Goal: Task Accomplishment & Management: Use online tool/utility

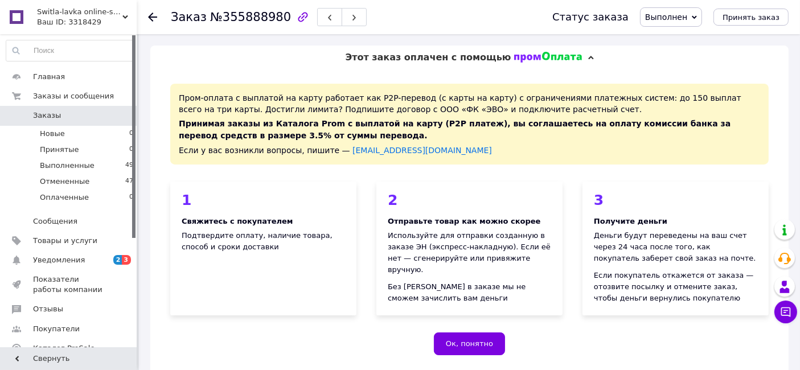
click at [87, 18] on div "Ваш ID: 3318429" at bounding box center [87, 22] width 100 height 10
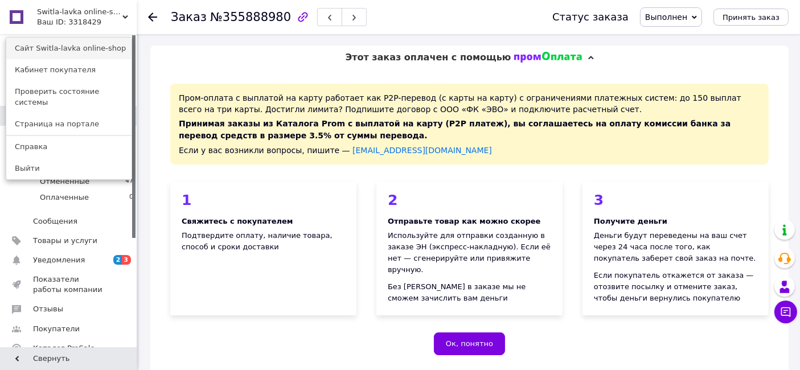
click at [89, 51] on link "Сайт Switla-lavka online-shop" at bounding box center [68, 49] width 125 height 22
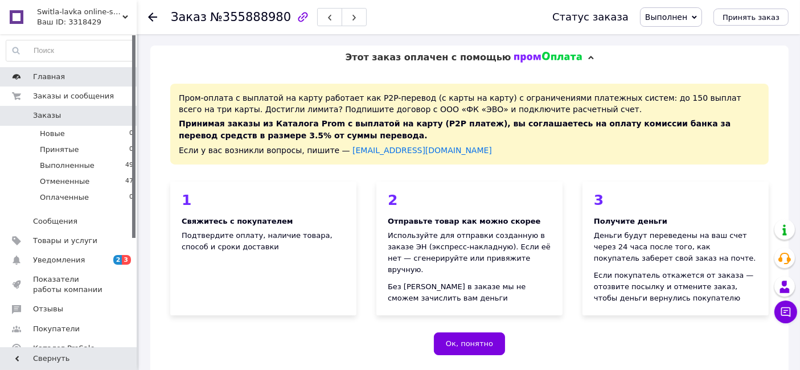
click at [73, 77] on span "Главная" at bounding box center [69, 77] width 72 height 10
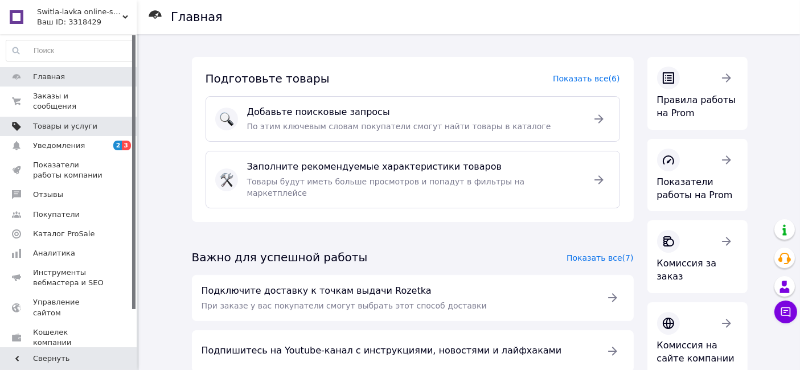
click at [78, 121] on span "Товары и услуги" at bounding box center [65, 126] width 64 height 10
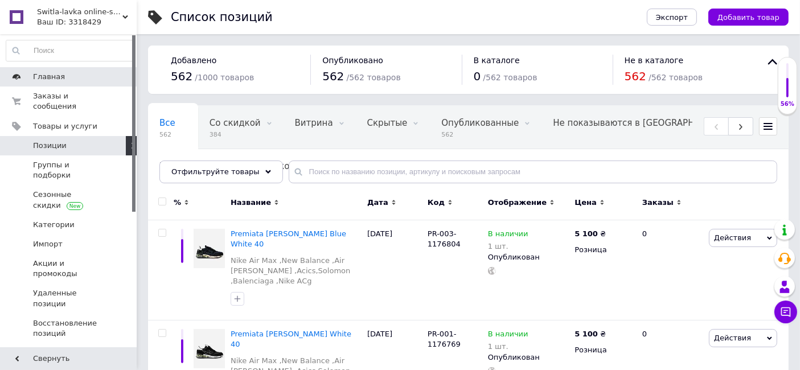
click at [98, 77] on span "Главная" at bounding box center [69, 77] width 72 height 10
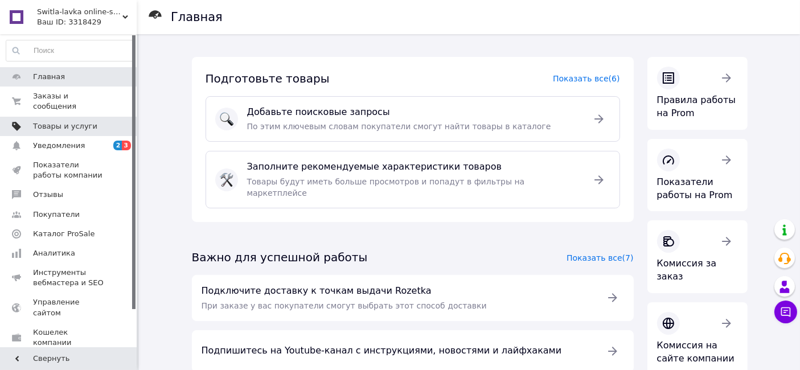
click at [84, 122] on link "Товары и услуги" at bounding box center [70, 126] width 140 height 19
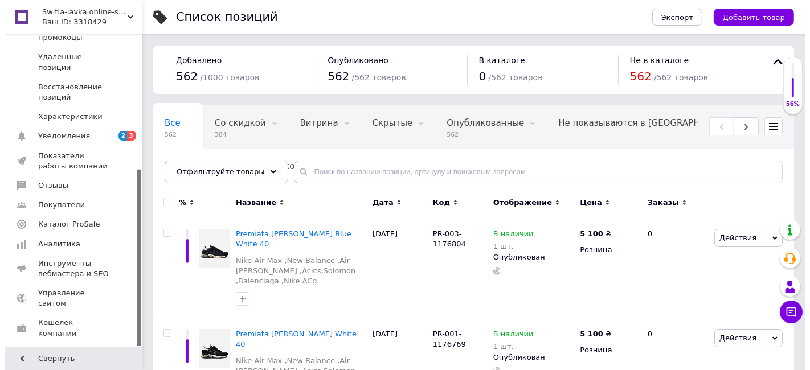
scroll to position [238, 0]
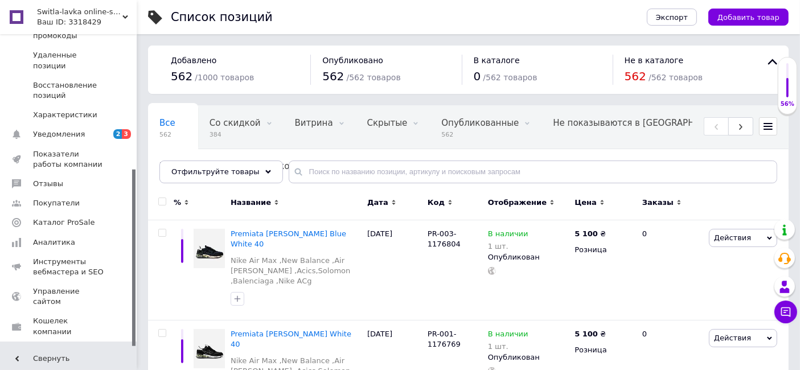
click at [89, 342] on link "Маркет" at bounding box center [70, 351] width 140 height 19
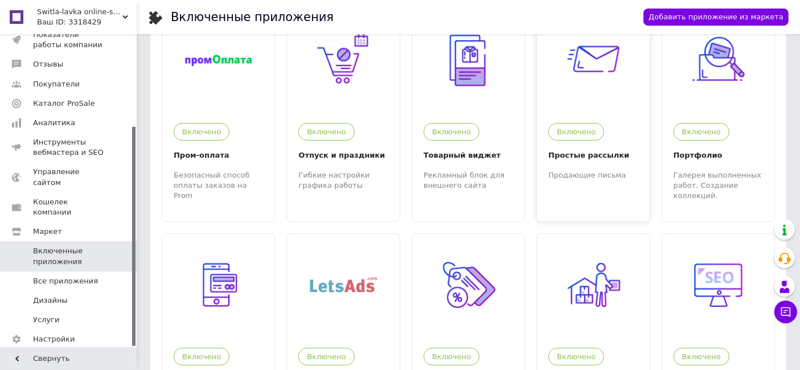
scroll to position [126, 0]
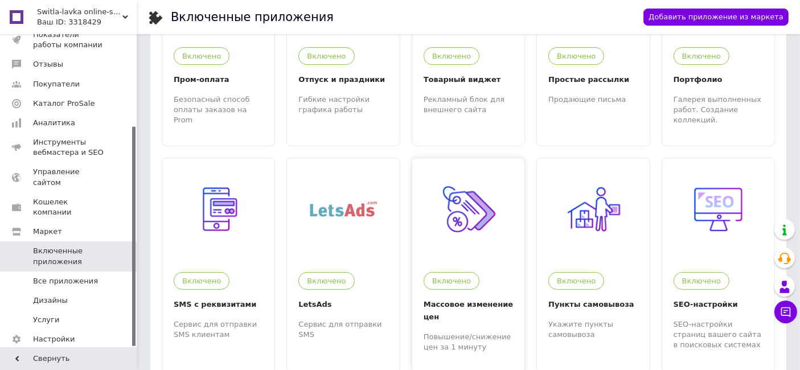
click at [499, 225] on img at bounding box center [468, 209] width 67 height 67
click at [87, 13] on span "Switla-lavka online-shop" at bounding box center [79, 12] width 85 height 10
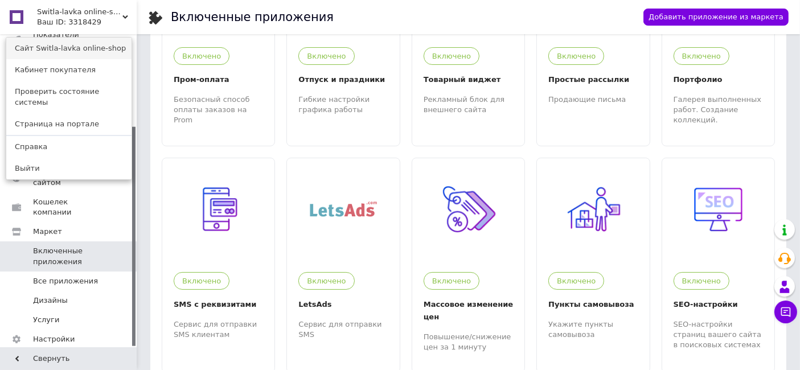
click at [80, 51] on link "Сайт Switla-lavka online-shop" at bounding box center [68, 49] width 125 height 22
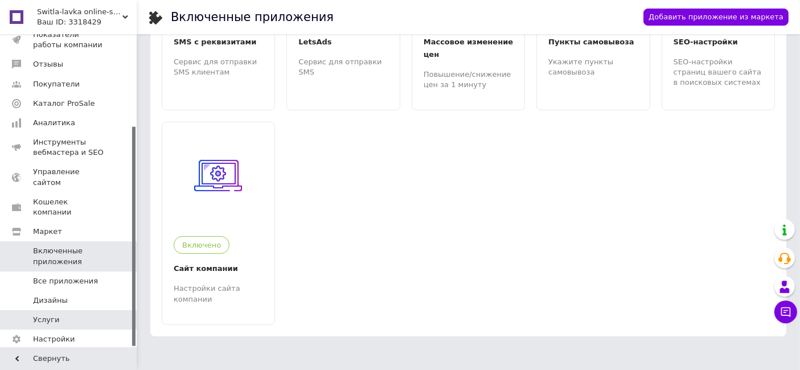
scroll to position [392, 0]
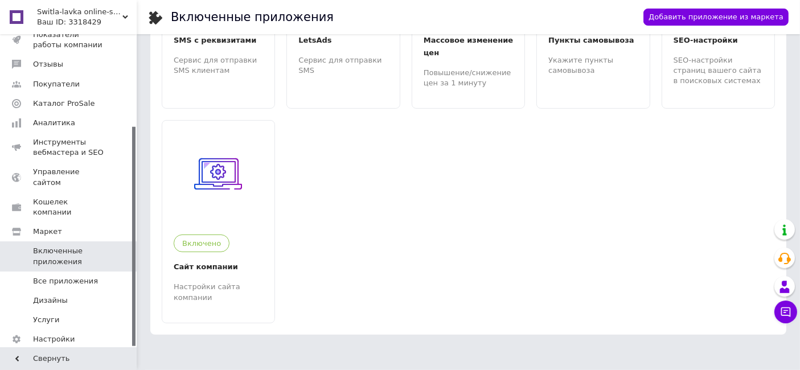
drag, startPoint x: 132, startPoint y: 280, endPoint x: 156, endPoint y: 359, distance: 82.7
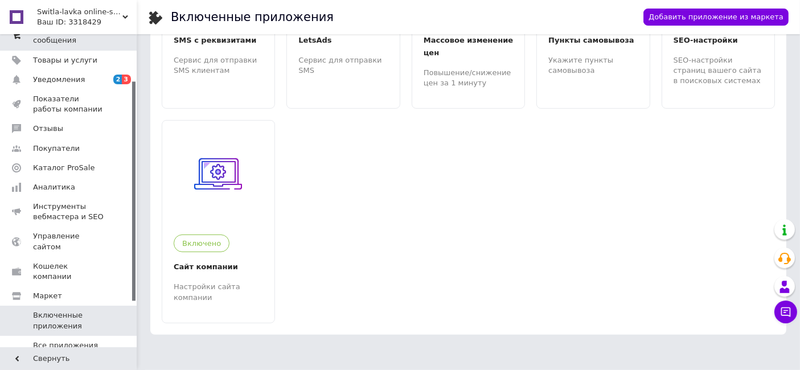
scroll to position [0, 0]
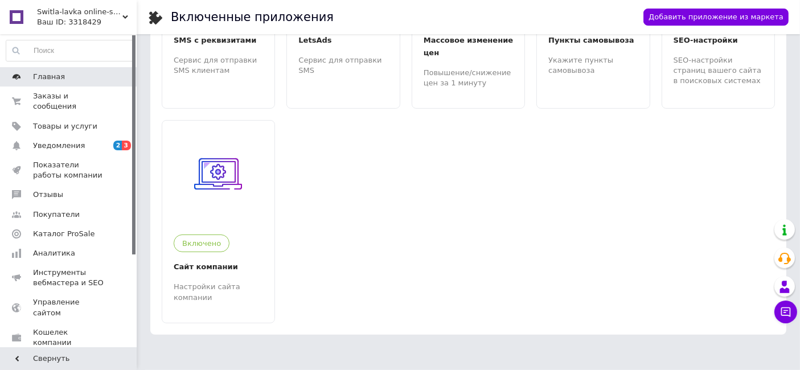
click at [88, 80] on span "Главная" at bounding box center [69, 77] width 72 height 10
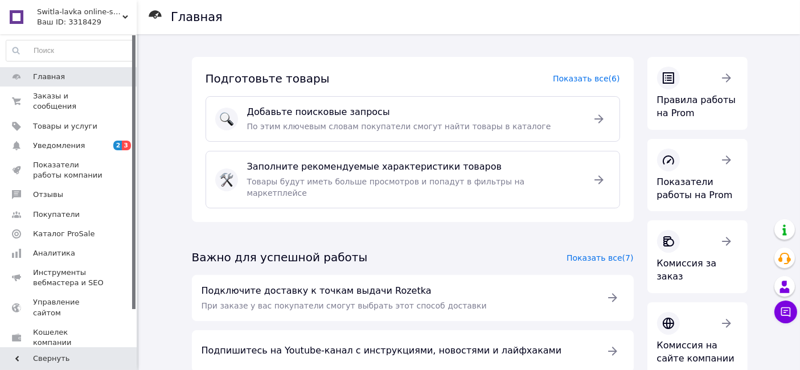
click at [82, 22] on div "Ваш ID: 3318429" at bounding box center [87, 22] width 100 height 10
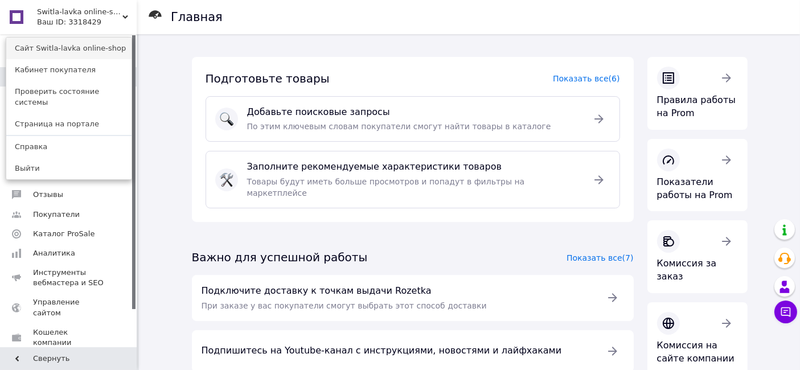
click at [100, 46] on link "Сайт Switla-lavka online-shop" at bounding box center [68, 49] width 125 height 22
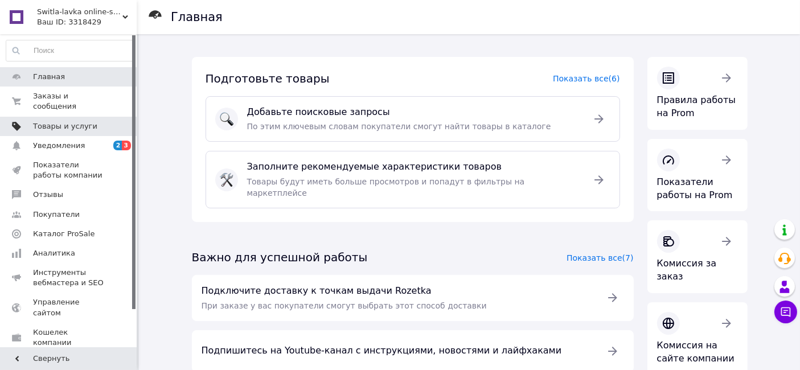
click at [73, 121] on span "Товары и услуги" at bounding box center [65, 126] width 64 height 10
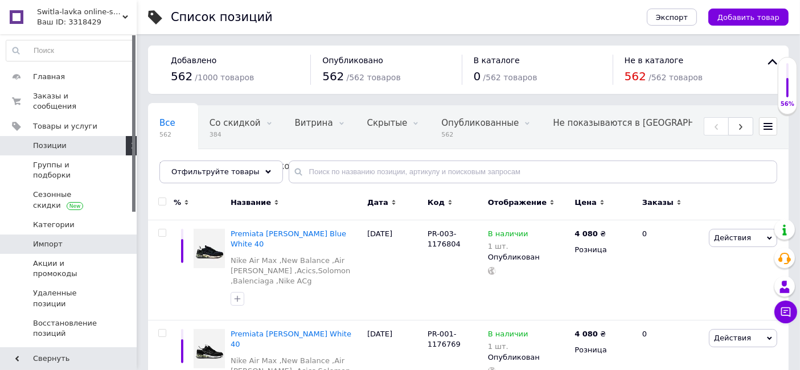
click at [68, 239] on span "Импорт" at bounding box center [69, 244] width 72 height 10
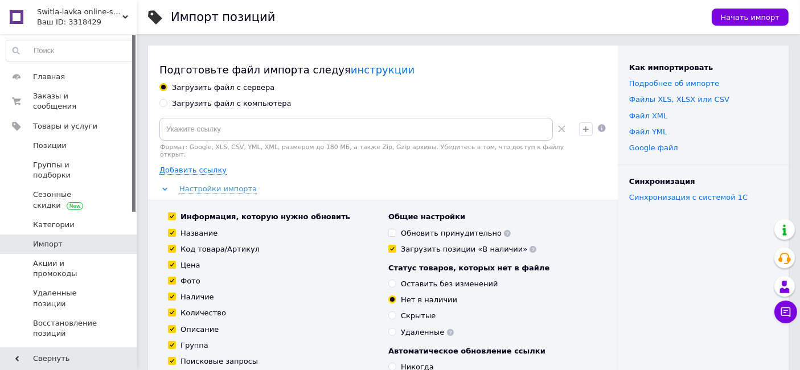
click at [253, 106] on div "Загрузить файл с компьютера" at bounding box center [232, 103] width 120 height 10
click at [167, 106] on input "Загрузить файл с компьютера" at bounding box center [162, 102] width 7 height 7
radio input "true"
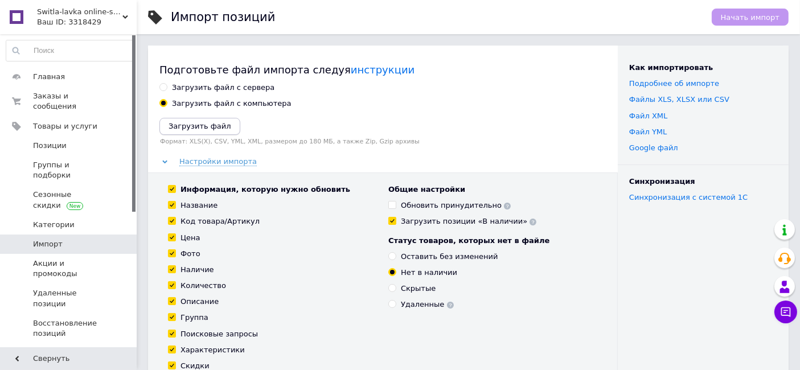
click at [215, 124] on icon "Загрузить файл" at bounding box center [200, 126] width 63 height 9
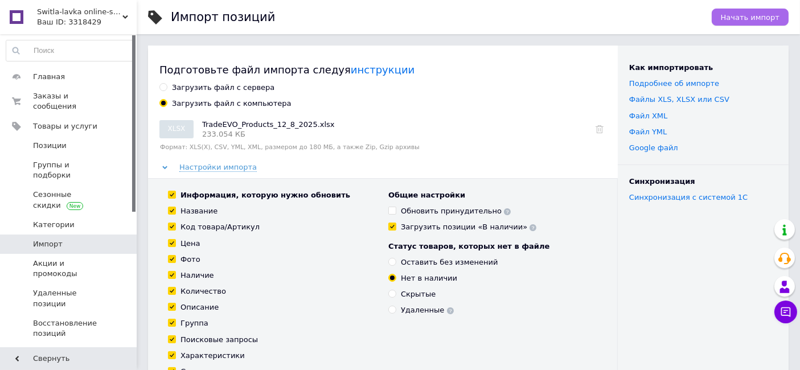
click at [748, 18] on span "Начать импорт" at bounding box center [750, 17] width 59 height 9
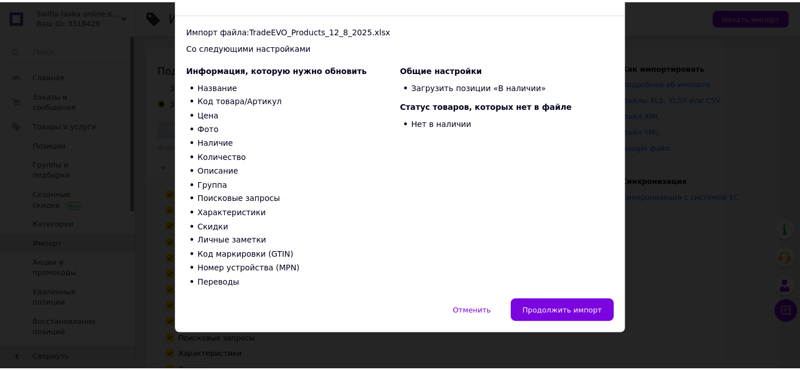
scroll to position [70, 0]
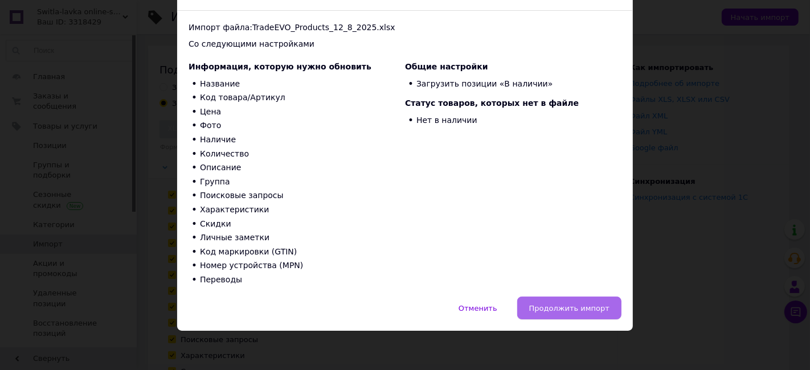
click at [561, 304] on span "Продолжить импорт" at bounding box center [569, 308] width 80 height 9
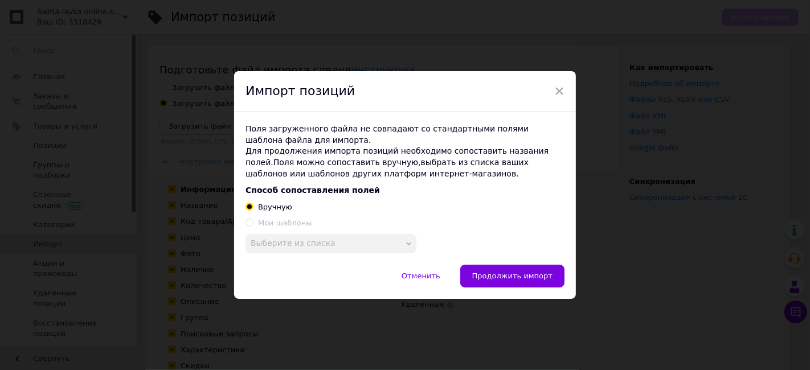
click at [368, 241] on span "Выберите из списка" at bounding box center [330, 243] width 171 height 19
click at [517, 280] on span "Продолжить импорт" at bounding box center [512, 276] width 80 height 9
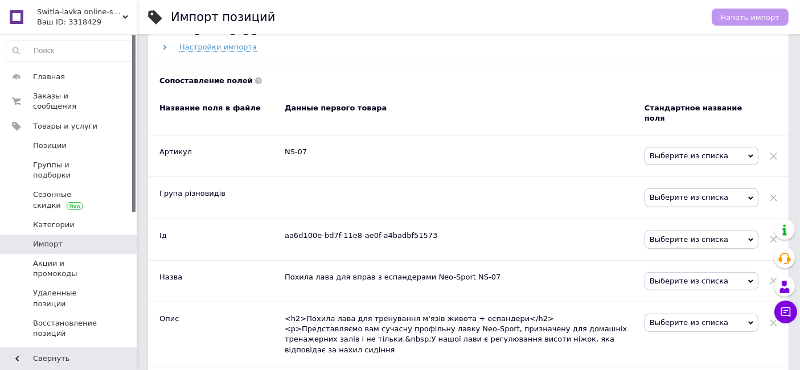
scroll to position [506, 0]
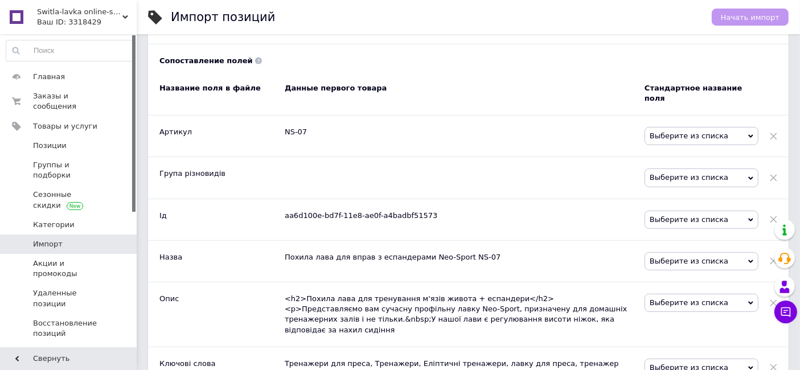
click at [748, 129] on span "Выберите из списка" at bounding box center [702, 136] width 114 height 18
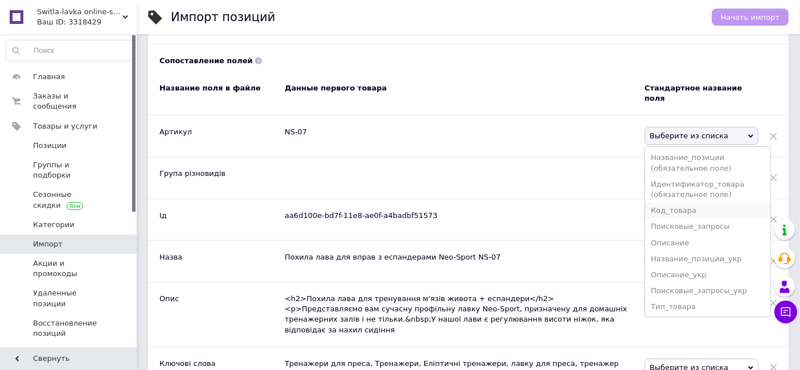
click at [722, 203] on li "Код_товара" at bounding box center [707, 211] width 125 height 16
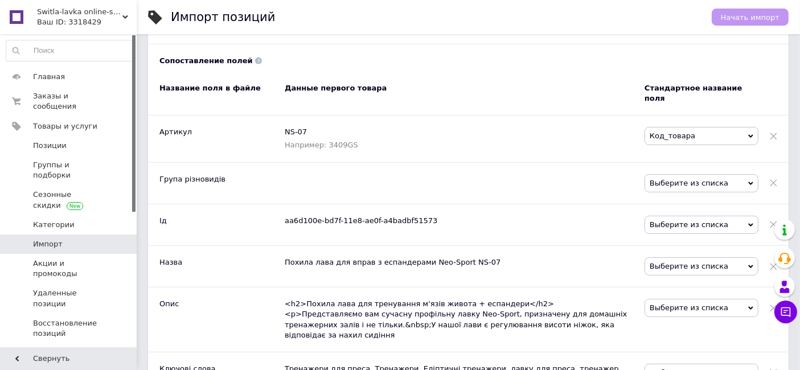
click at [729, 174] on span "Выберите из списка" at bounding box center [702, 183] width 114 height 18
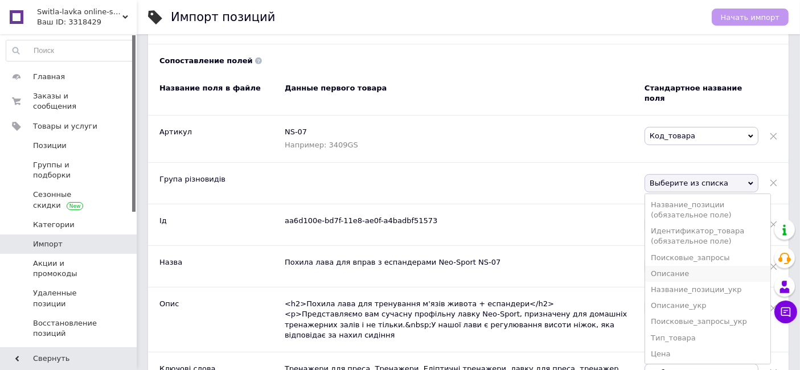
click at [714, 266] on li "Описание" at bounding box center [707, 274] width 125 height 16
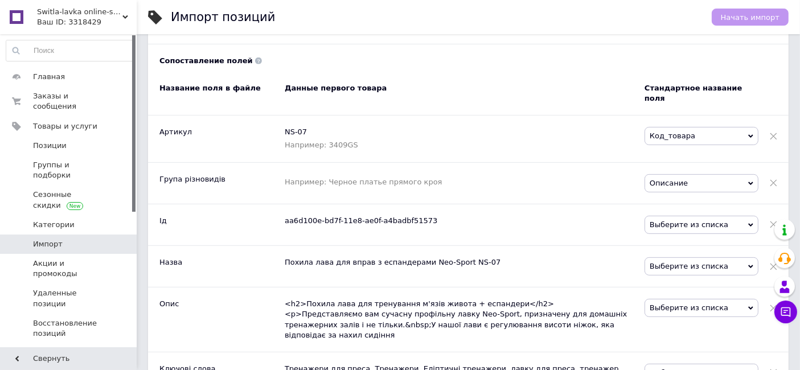
click at [725, 216] on span "Выберите из списка" at bounding box center [702, 225] width 114 height 18
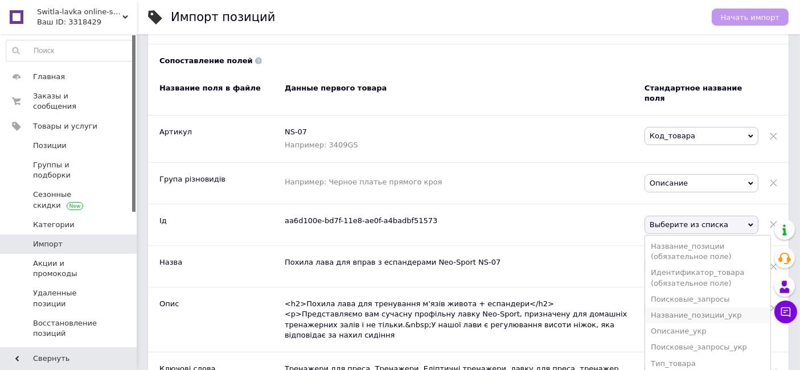
click at [724, 307] on li "Название_позиции_укр" at bounding box center [707, 315] width 125 height 16
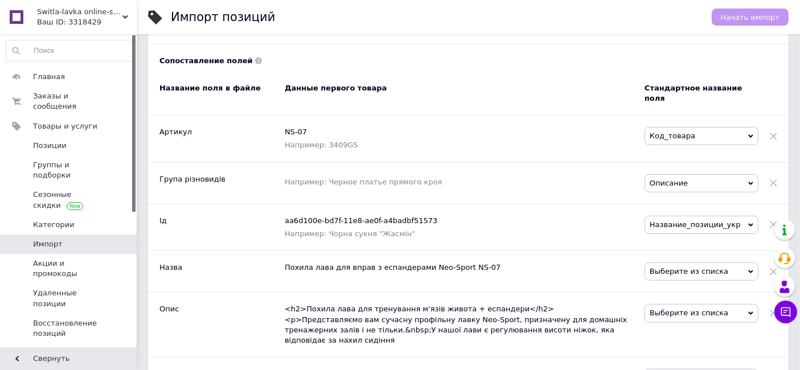
click at [730, 262] on span "Выберите из списка" at bounding box center [702, 271] width 114 height 18
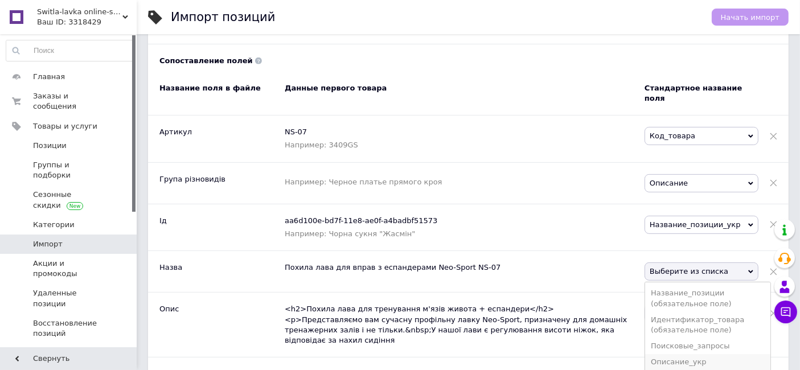
click at [720, 354] on li "Описание_укр" at bounding box center [707, 362] width 125 height 16
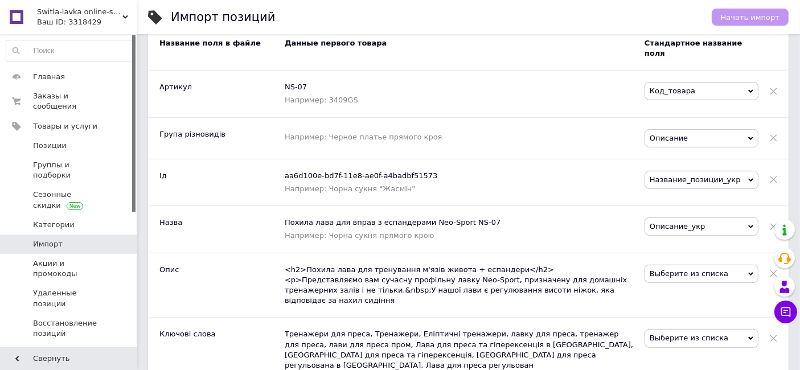
scroll to position [569, 0]
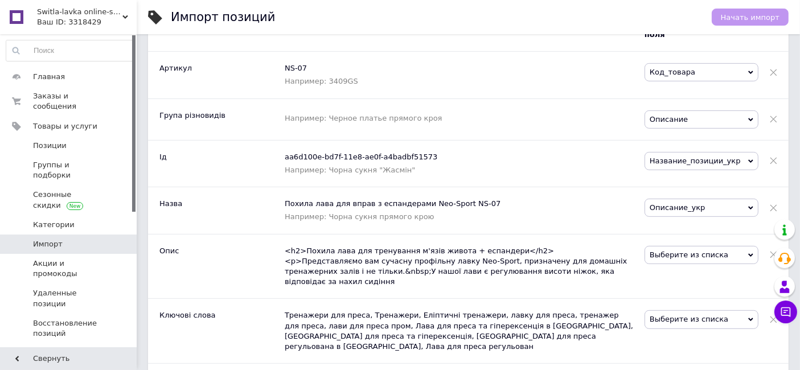
click at [716, 246] on span "Выберите из списка" at bounding box center [702, 255] width 114 height 18
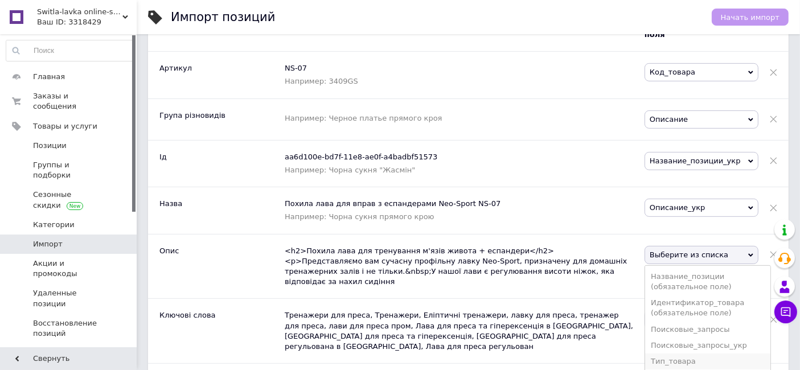
click at [707, 354] on li "Тип_товара" at bounding box center [707, 362] width 125 height 16
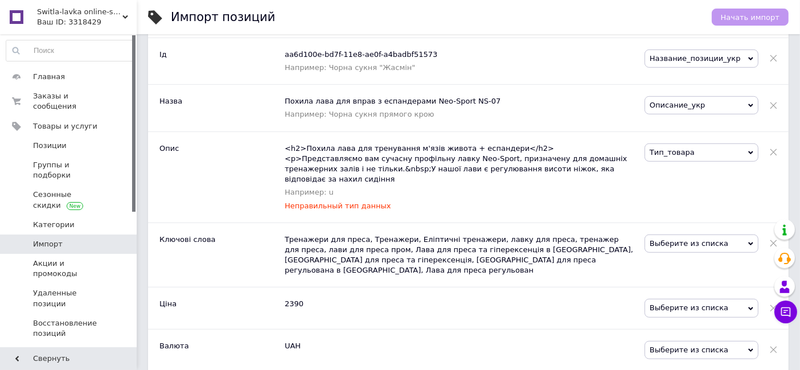
scroll to position [696, 0]
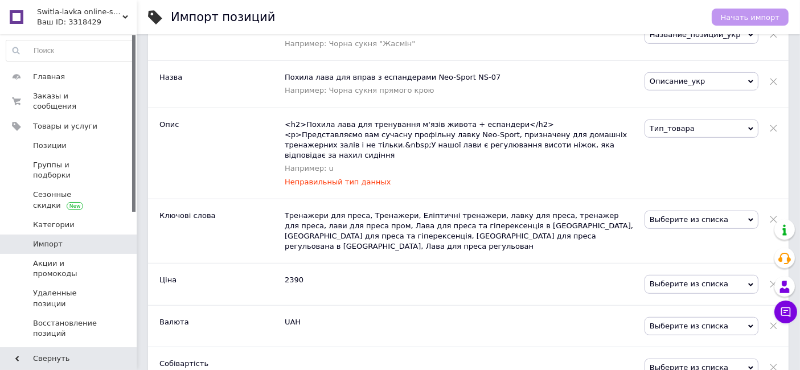
click at [697, 120] on span "Тип_товара" at bounding box center [702, 129] width 114 height 18
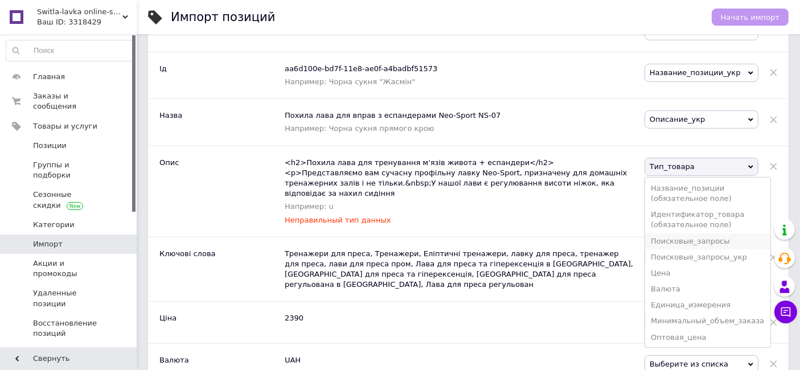
scroll to position [633, 0]
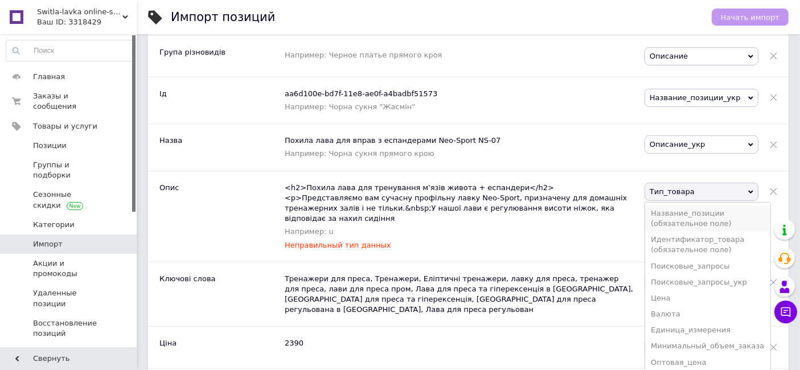
click at [716, 209] on li "Название_позиции (обязательное поле)" at bounding box center [707, 219] width 125 height 26
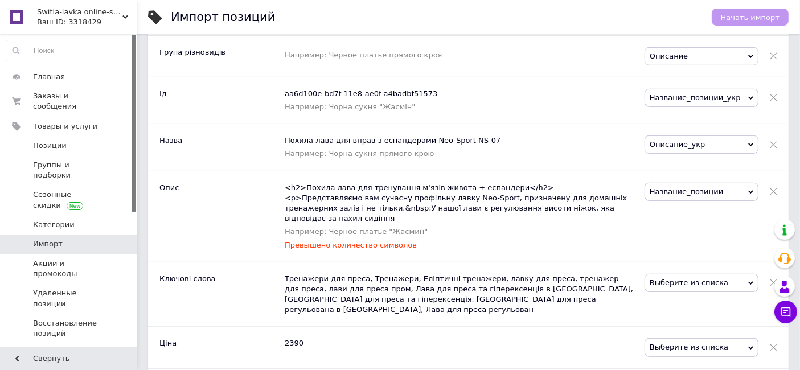
click at [706, 183] on span "Название_позиции" at bounding box center [702, 192] width 114 height 18
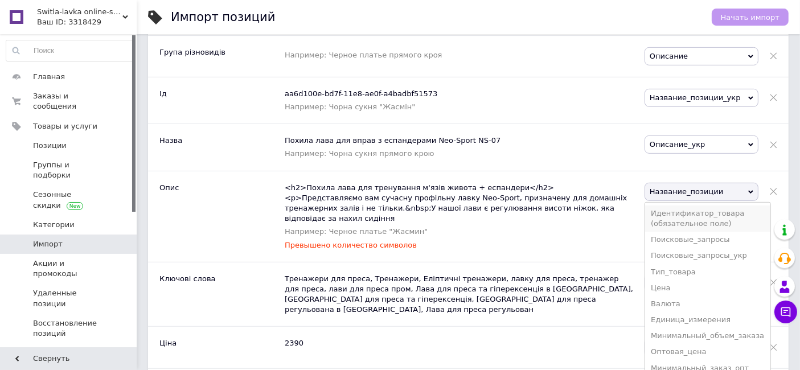
click at [700, 206] on li "Идентификатор_товара (обязательное поле)" at bounding box center [707, 219] width 125 height 26
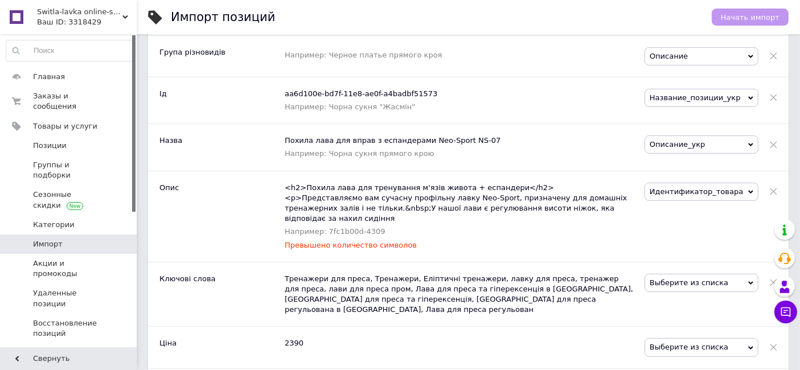
scroll to position [639, 0]
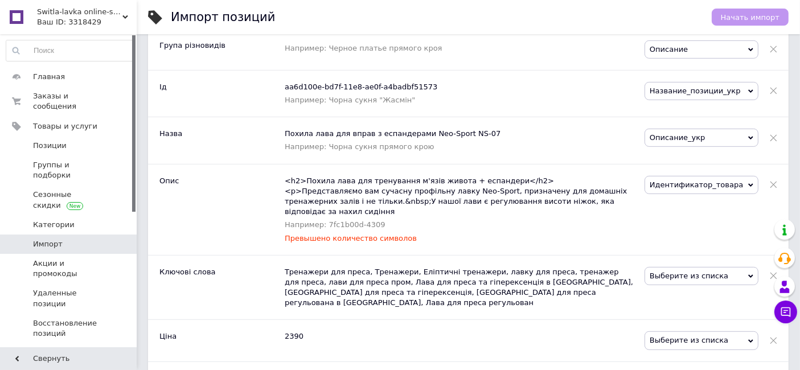
click at [719, 176] on span "Идентификатор_товара" at bounding box center [702, 185] width 114 height 18
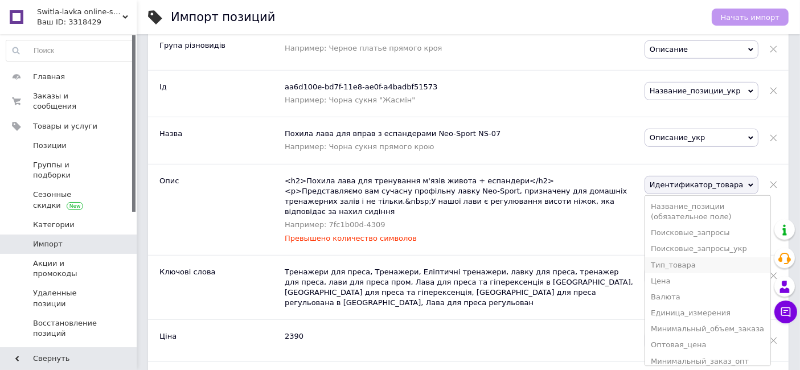
click at [709, 257] on li "Тип_товара" at bounding box center [707, 265] width 125 height 16
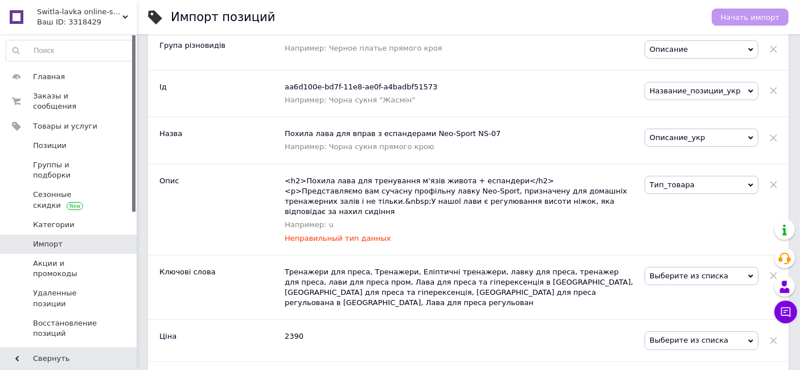
click at [706, 176] on span "Тип_товара" at bounding box center [702, 185] width 114 height 18
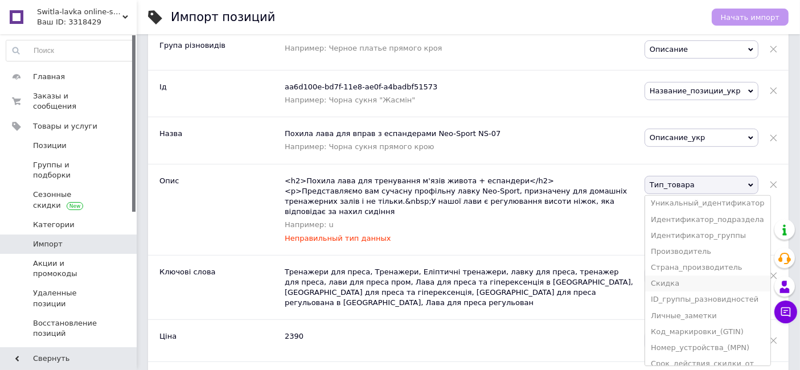
scroll to position [316, 0]
click at [711, 289] on li "Личные_заметки" at bounding box center [707, 297] width 125 height 16
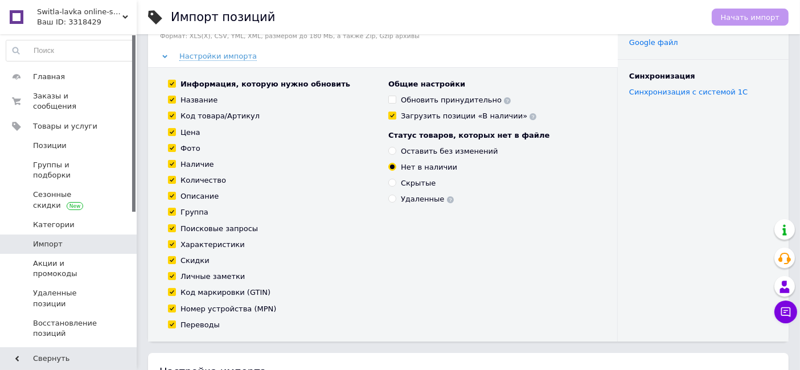
scroll to position [124, 0]
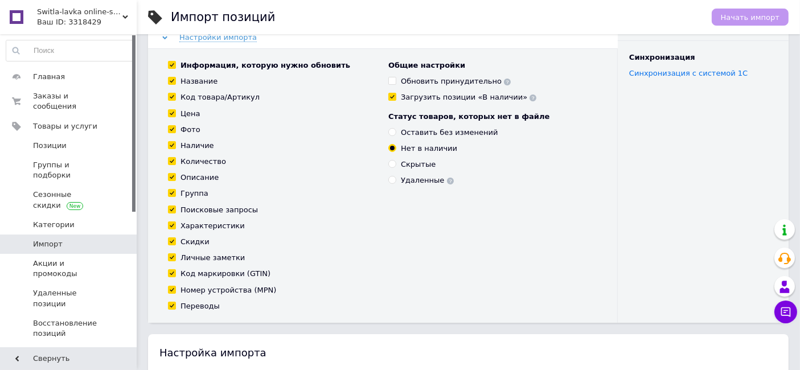
click at [424, 183] on div "Удаленные" at bounding box center [427, 180] width 53 height 10
click at [396, 183] on input "Удаленные" at bounding box center [391, 179] width 7 height 7
radio input "true"
click at [395, 146] on input "Нет в наличии" at bounding box center [391, 147] width 7 height 7
radio input "true"
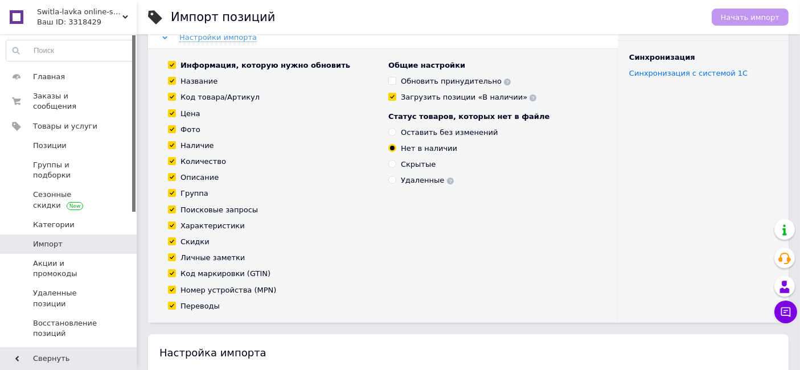
click at [418, 132] on div "Оставить без изменений" at bounding box center [449, 133] width 97 height 10
click at [396, 132] on input "Оставить без изменений" at bounding box center [391, 131] width 7 height 7
radio input "true"
click at [400, 76] on label "Обновить принудительно" at bounding box center [449, 81] width 122 height 10
click at [396, 77] on input "Обновить принудительно" at bounding box center [391, 80] width 7 height 7
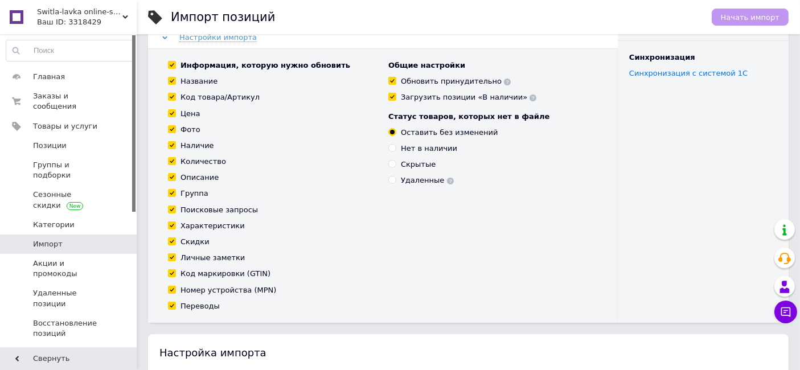
checkbox input "true"
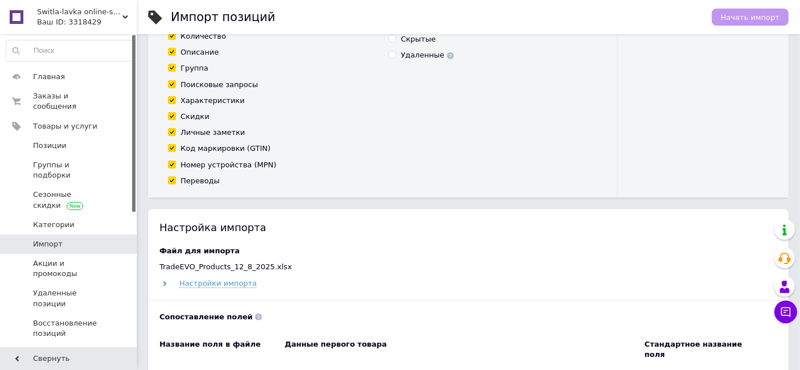
scroll to position [251, 0]
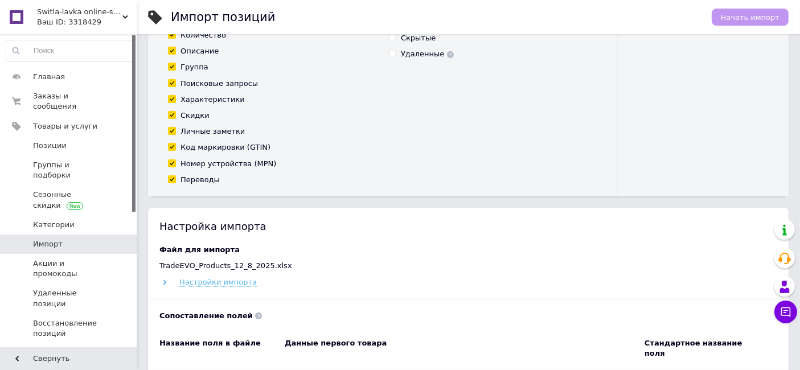
click at [233, 280] on span "Настройки импорта" at bounding box center [217, 282] width 77 height 9
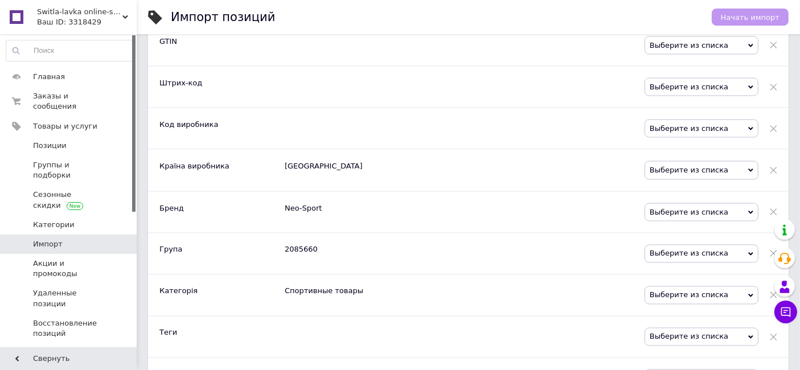
scroll to position [1959, 0]
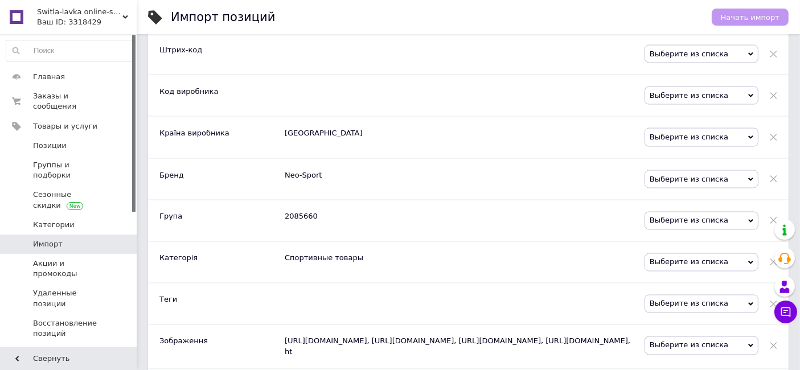
click at [691, 253] on span "Выберите из списка" at bounding box center [702, 262] width 114 height 18
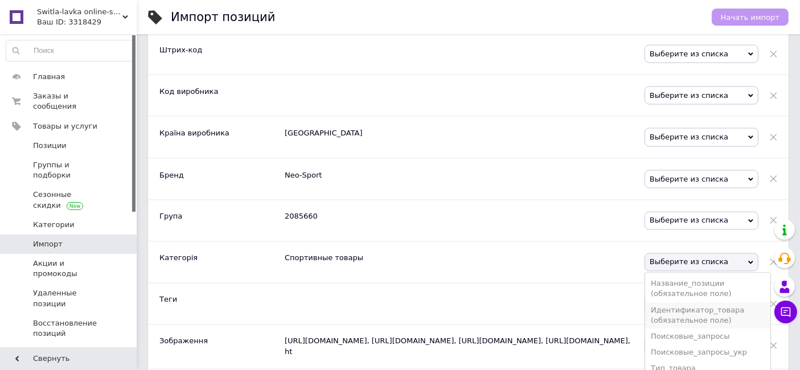
click at [688, 303] on li "Идентификатор_товара (обязательное поле)" at bounding box center [707, 316] width 125 height 26
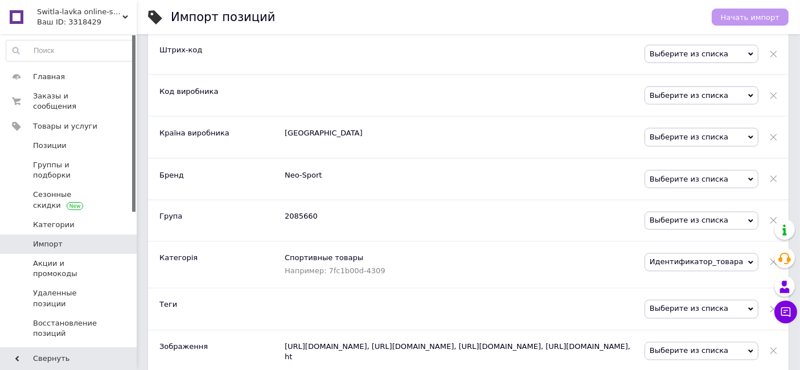
click at [683, 212] on span "Выберите из списка" at bounding box center [702, 221] width 114 height 18
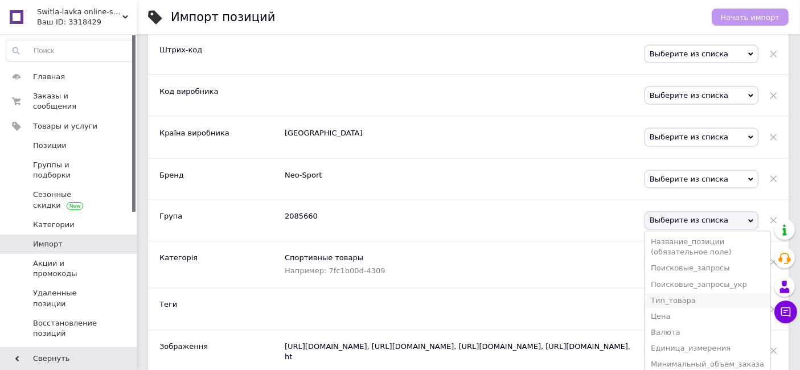
click at [693, 293] on li "Тип_товара" at bounding box center [707, 301] width 125 height 16
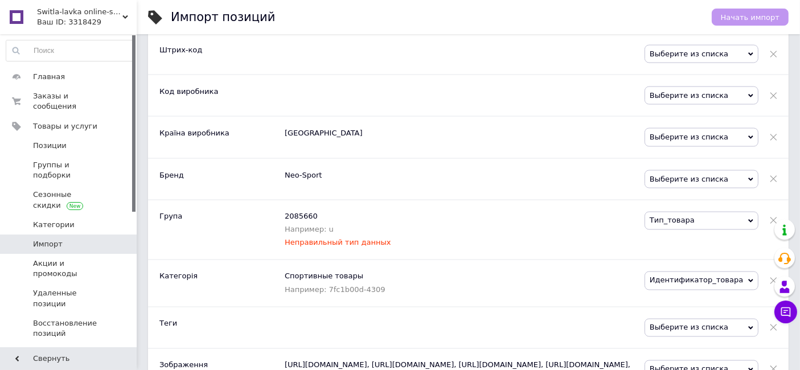
click at [688, 212] on span "Тип_товара" at bounding box center [702, 221] width 114 height 18
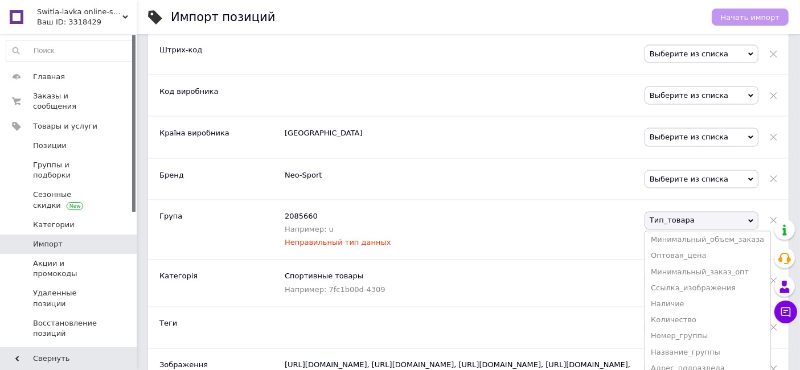
scroll to position [126, 0]
click at [716, 311] on li "Номер_группы" at bounding box center [707, 319] width 125 height 16
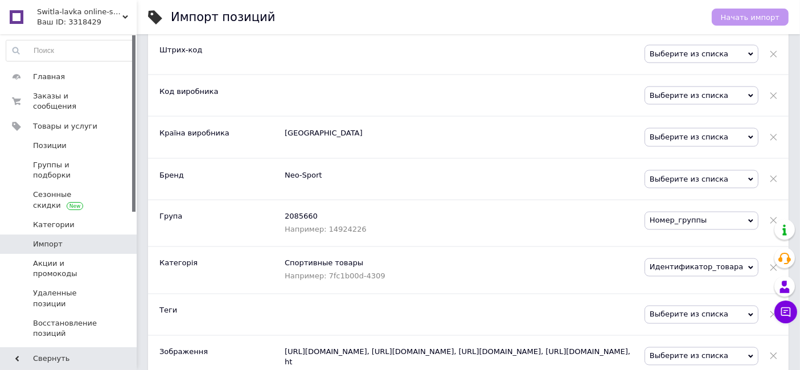
click at [695, 170] on span "Выберите из списка" at bounding box center [702, 179] width 114 height 18
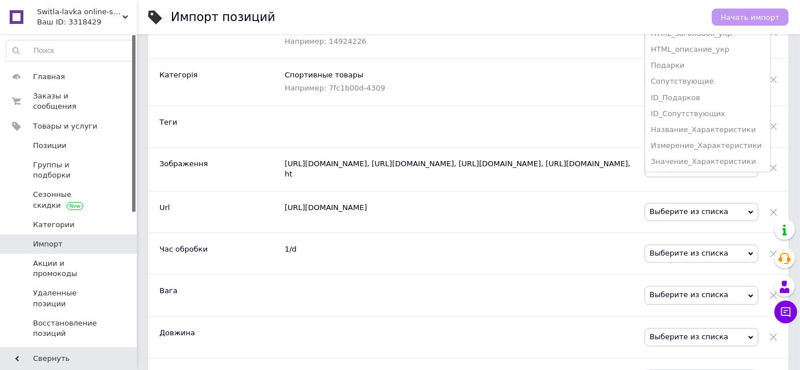
scroll to position [2149, 0]
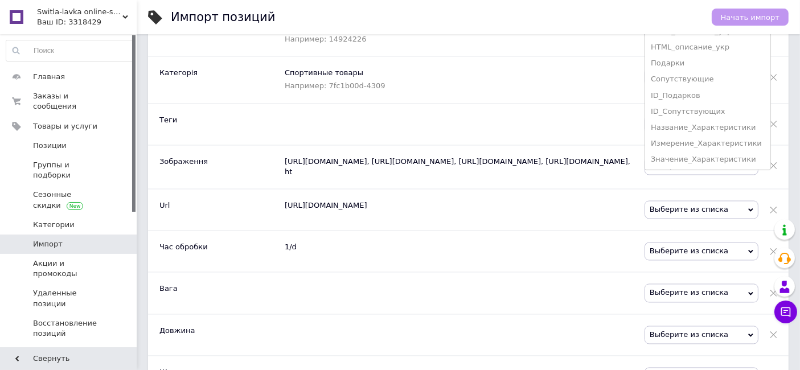
click at [707, 201] on span "Выберите из списка" at bounding box center [702, 210] width 114 height 18
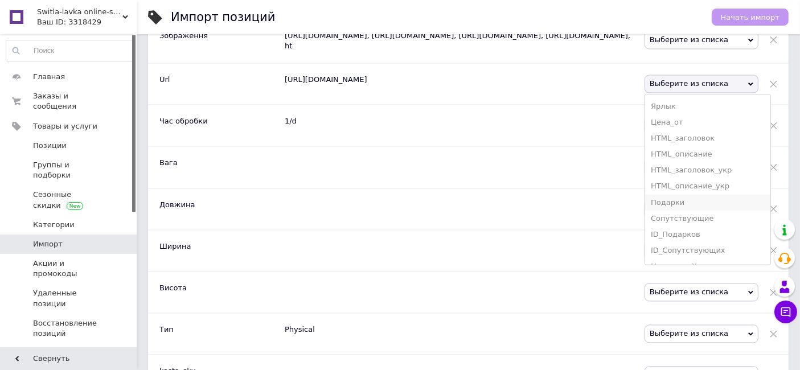
scroll to position [424, 0]
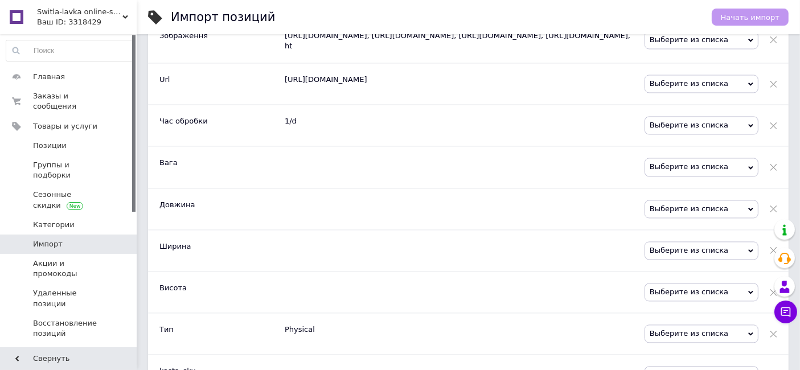
click at [594, 149] on div at bounding box center [465, 166] width 360 height 41
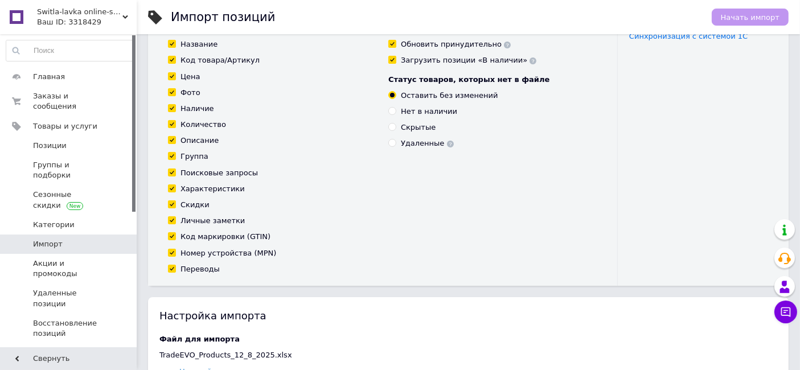
scroll to position [0, 0]
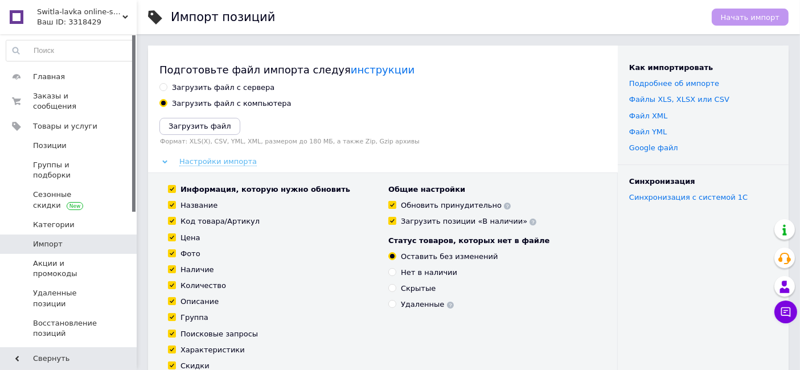
click at [208, 162] on span "Настройки импорта" at bounding box center [217, 161] width 77 height 9
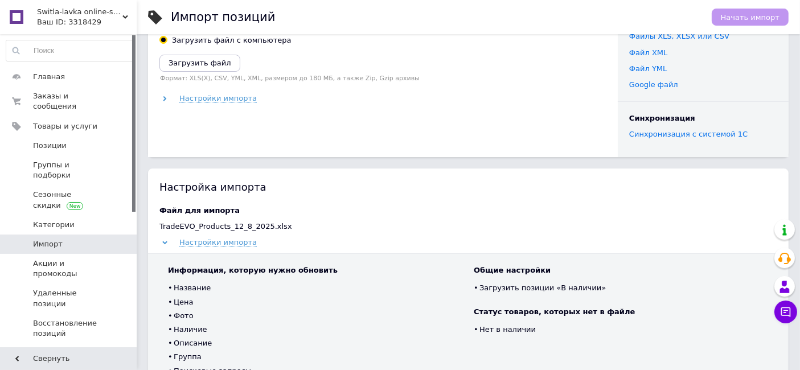
scroll to position [126, 0]
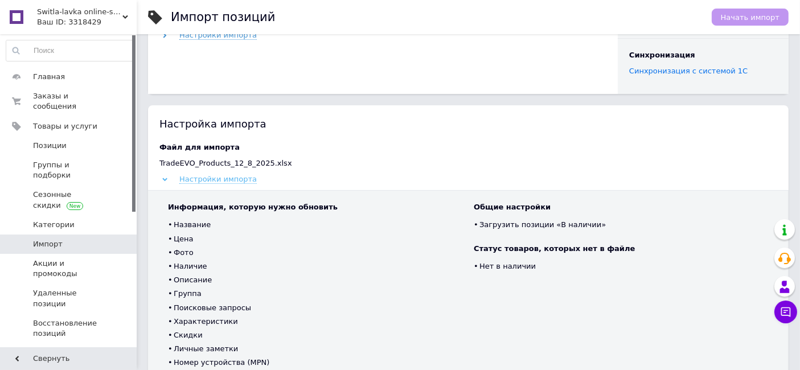
click at [232, 180] on span "Настройки импорта" at bounding box center [217, 179] width 77 height 9
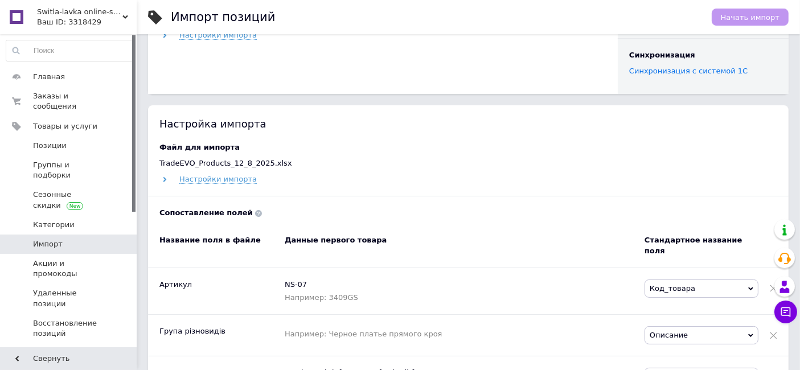
click at [255, 214] on use at bounding box center [258, 213] width 7 height 7
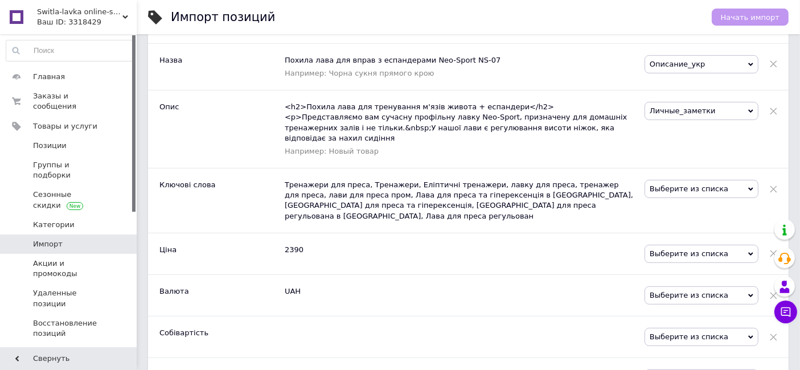
scroll to position [506, 0]
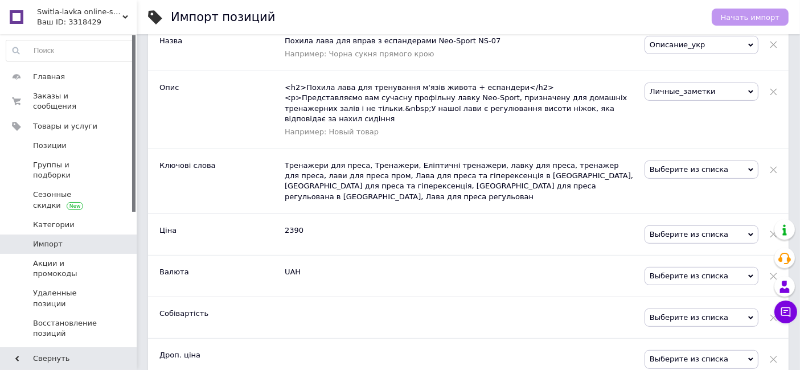
click at [717, 161] on span "Выберите из списка" at bounding box center [702, 170] width 114 height 18
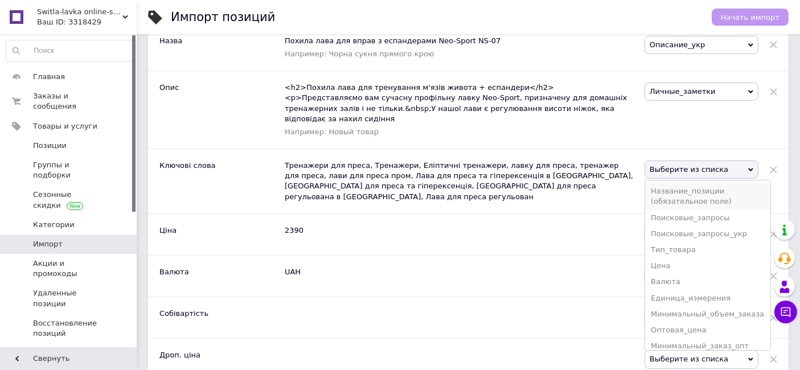
click at [717, 183] on li "Название_позиции (обязательное поле)" at bounding box center [707, 196] width 125 height 26
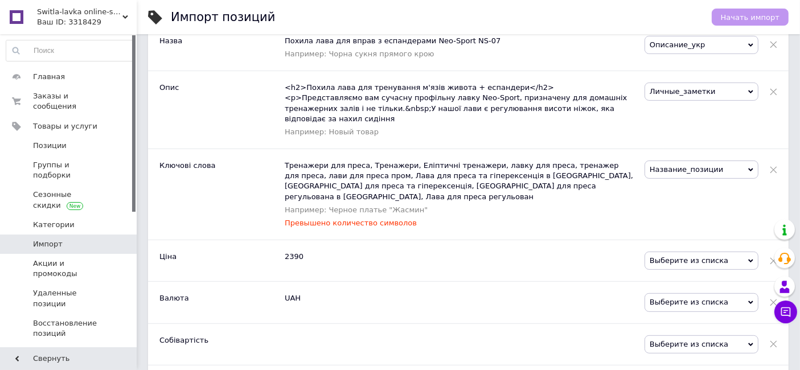
click at [720, 161] on span "Название_позиции" at bounding box center [702, 170] width 114 height 18
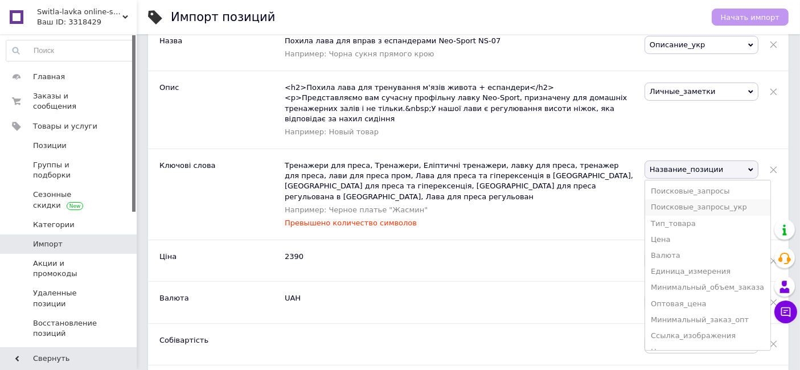
click at [721, 199] on li "Поисковые_запросы_укр" at bounding box center [707, 207] width 125 height 16
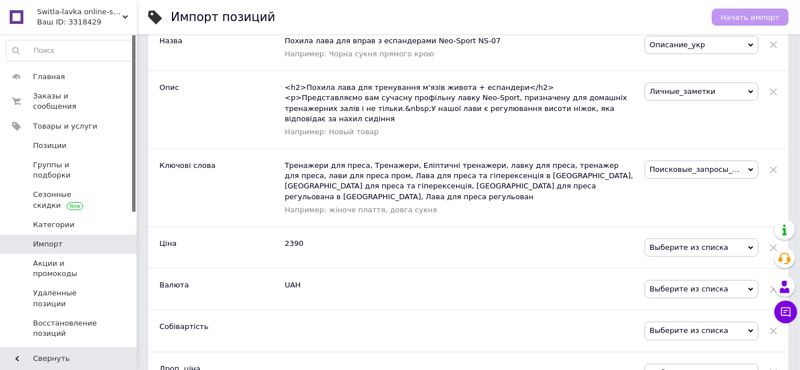
scroll to position [569, 0]
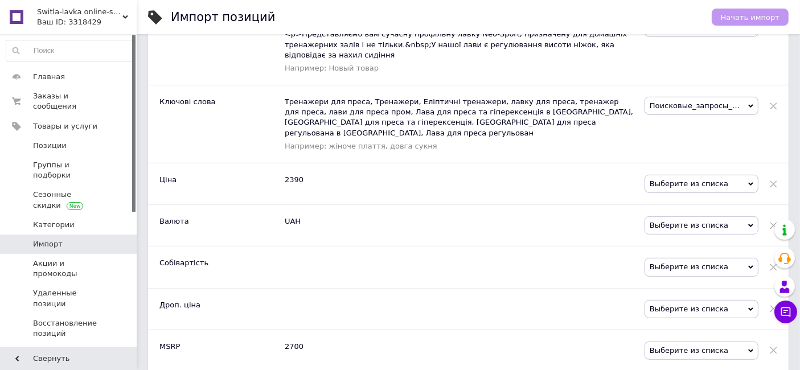
click at [723, 175] on span "Выберите из списка" at bounding box center [702, 184] width 114 height 18
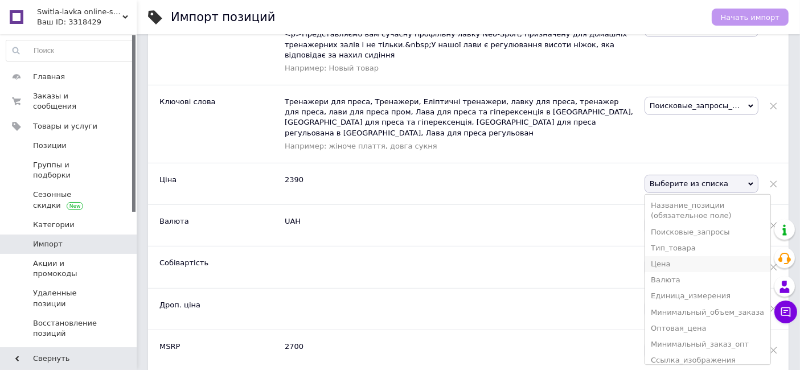
click at [695, 256] on li "Цена" at bounding box center [707, 264] width 125 height 16
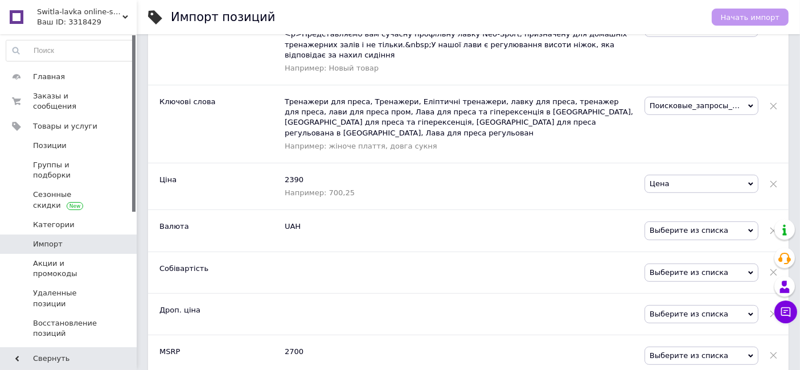
click at [689, 221] on span "Выберите из списка" at bounding box center [702, 230] width 114 height 18
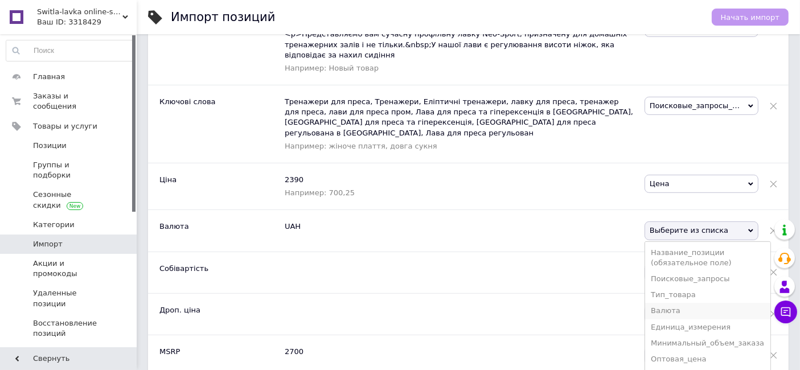
click at [689, 303] on li "Валюта" at bounding box center [707, 311] width 125 height 16
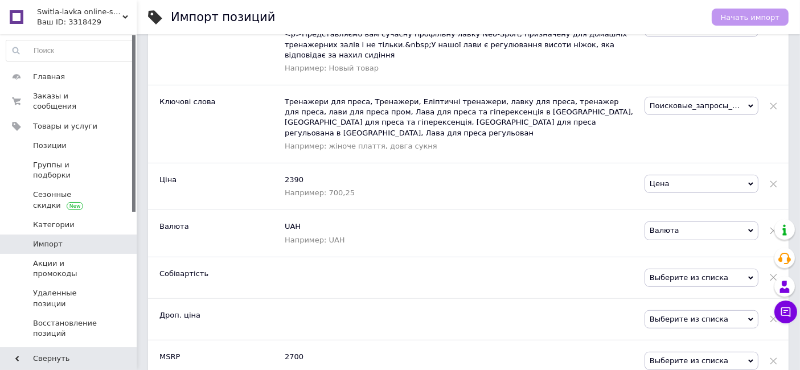
scroll to position [506, 0]
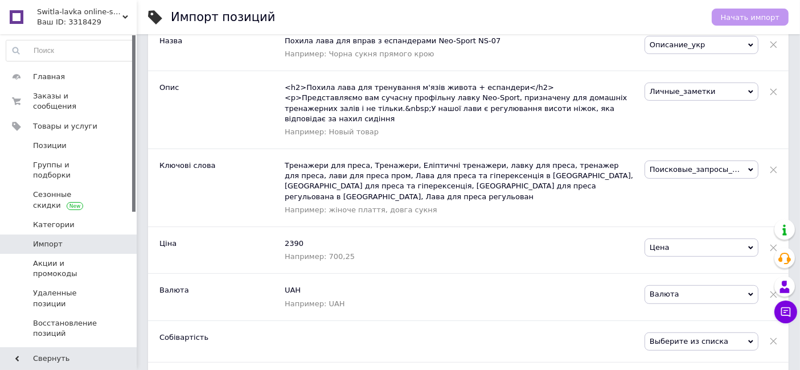
click at [709, 161] on span "Поисковые_запросы_укр" at bounding box center [702, 170] width 114 height 18
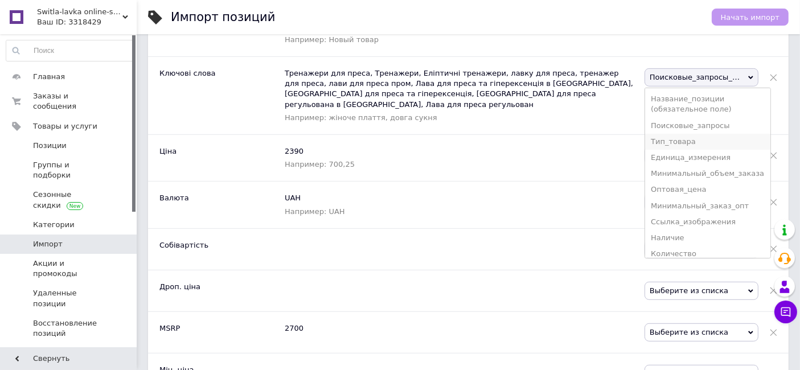
scroll to position [569, 0]
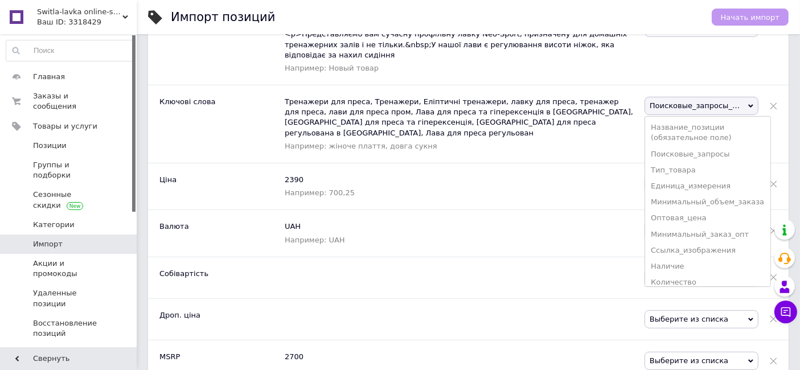
click at [678, 97] on span "Поисковые_запросы_укр" at bounding box center [702, 106] width 114 height 18
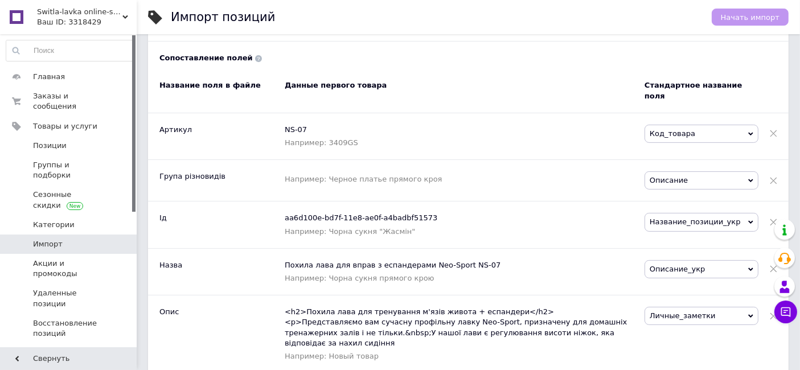
scroll to position [253, 0]
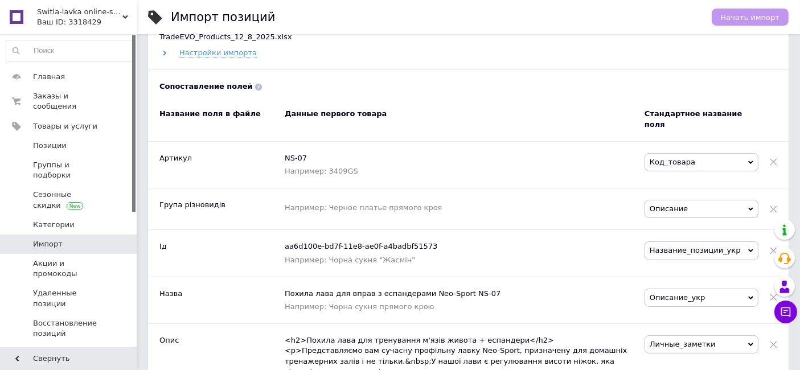
click at [685, 153] on span "Код_товара" at bounding box center [702, 162] width 114 height 18
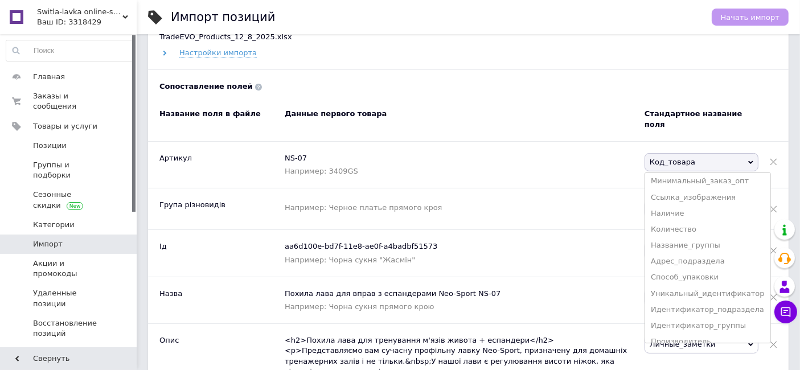
scroll to position [126, 0]
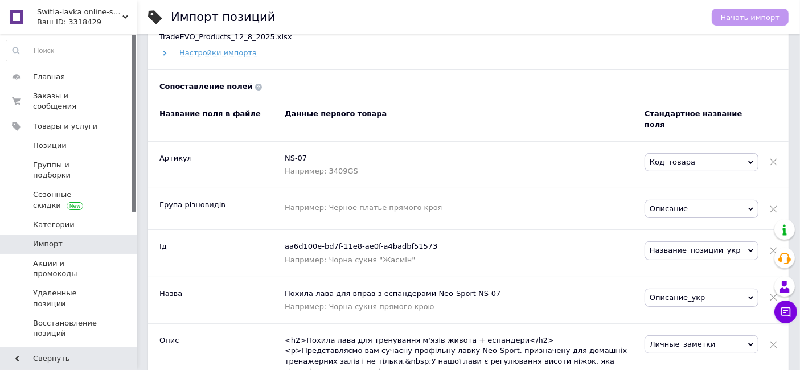
click at [582, 166] on div "Например: 3409GS" at bounding box center [459, 171] width 348 height 10
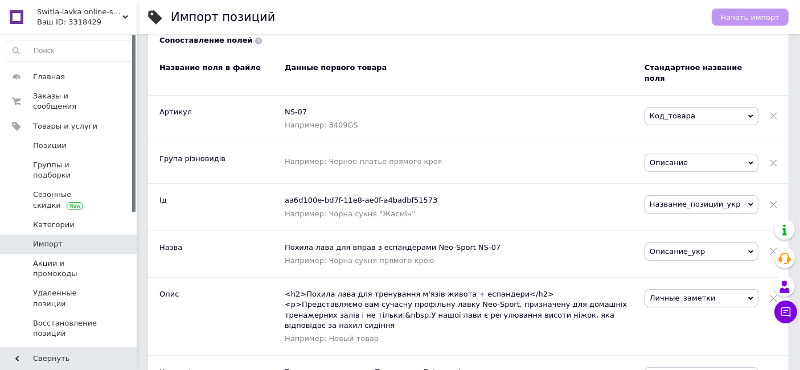
scroll to position [316, 0]
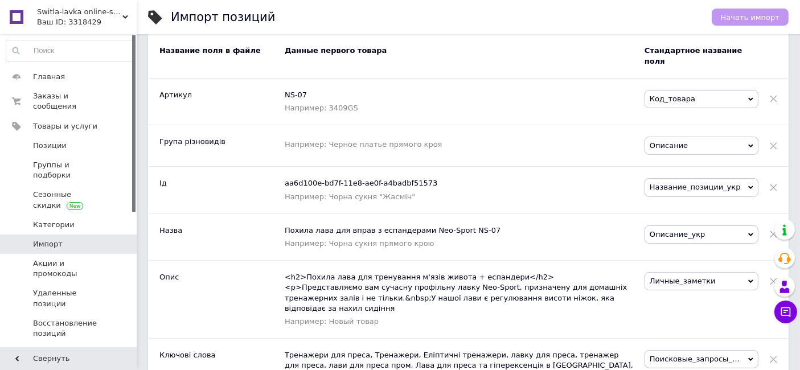
click at [699, 137] on span "Описание" at bounding box center [702, 146] width 114 height 18
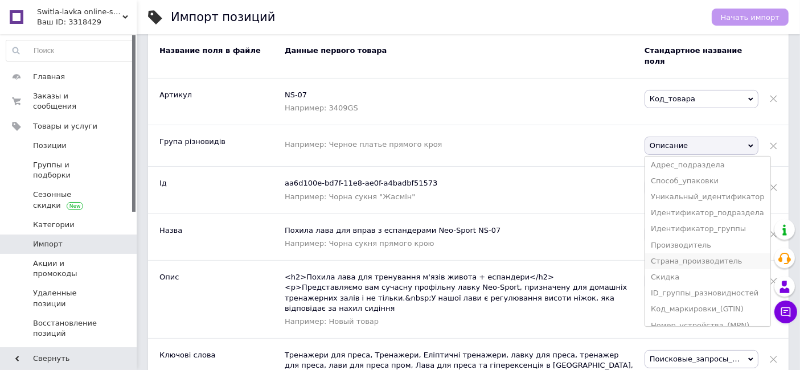
scroll to position [253, 0]
click at [724, 222] on li "ID_группы_разновидностей" at bounding box center [707, 230] width 125 height 16
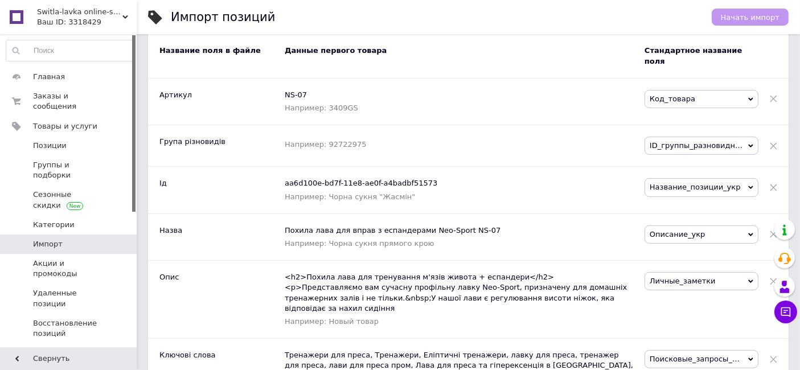
click at [717, 137] on span "ID_группы_разновидностей" at bounding box center [702, 146] width 114 height 18
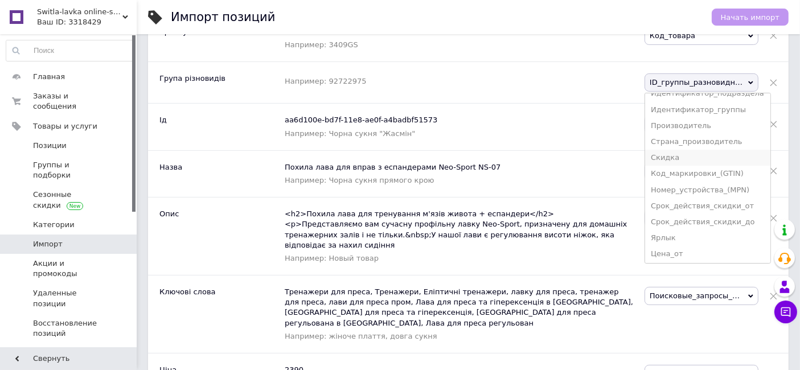
scroll to position [249, 0]
click at [604, 151] on div "Похила лава для вправ з еспандерами Neo-Sport NS-07 Например: Чорна сукня прямо…" at bounding box center [465, 174] width 360 height 46
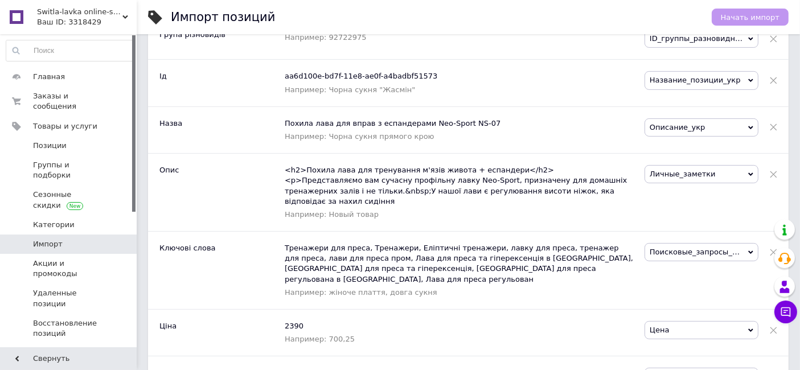
scroll to position [442, 0]
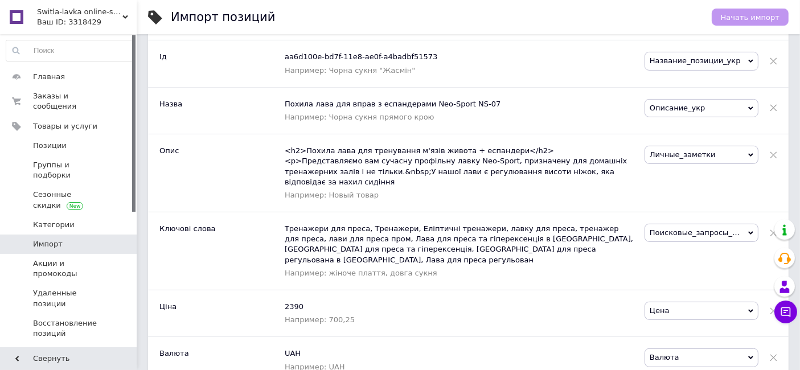
click at [705, 146] on span "Личные_заметки" at bounding box center [702, 155] width 114 height 18
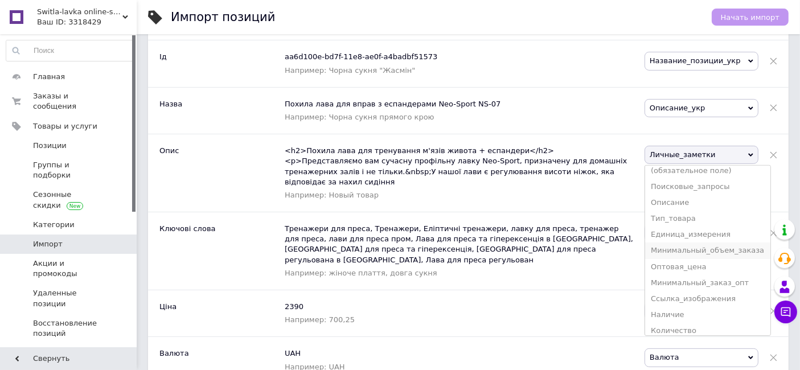
scroll to position [0, 0]
click at [703, 211] on li "Описание" at bounding box center [707, 219] width 125 height 16
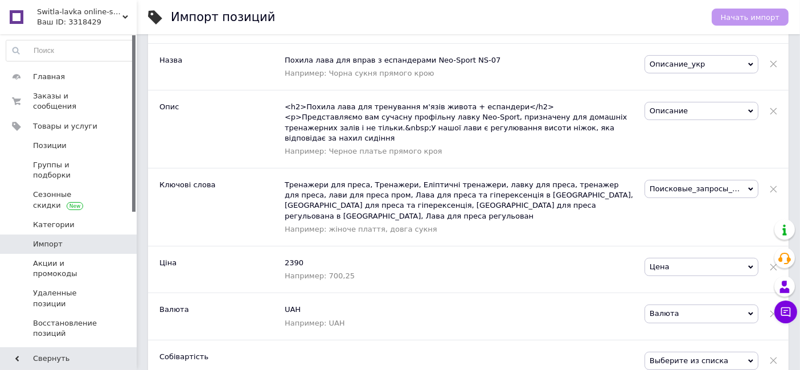
scroll to position [506, 0]
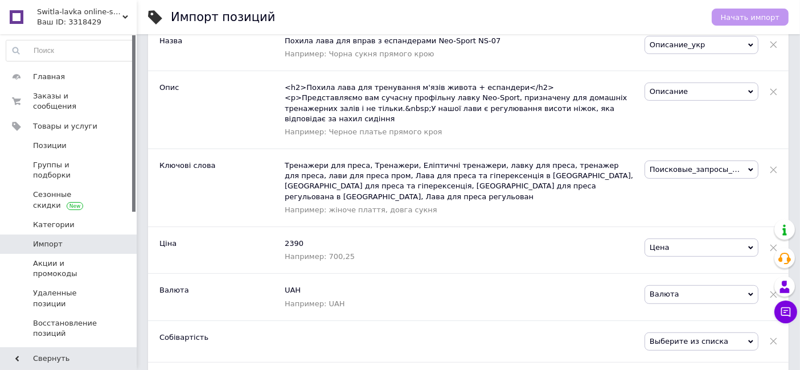
click at [692, 161] on span "Поисковые_запросы_укр" at bounding box center [702, 170] width 114 height 18
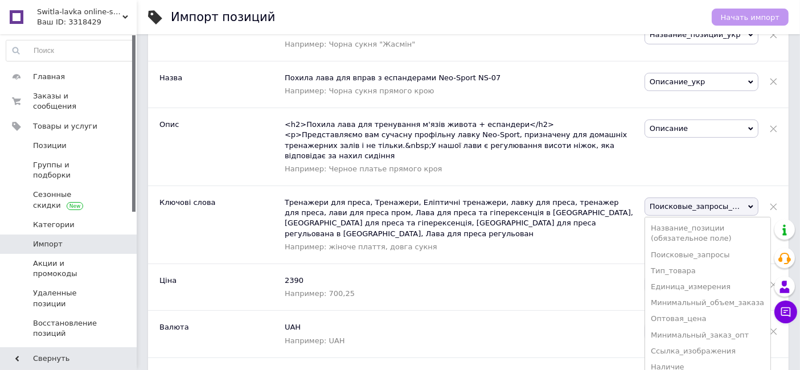
scroll to position [442, 0]
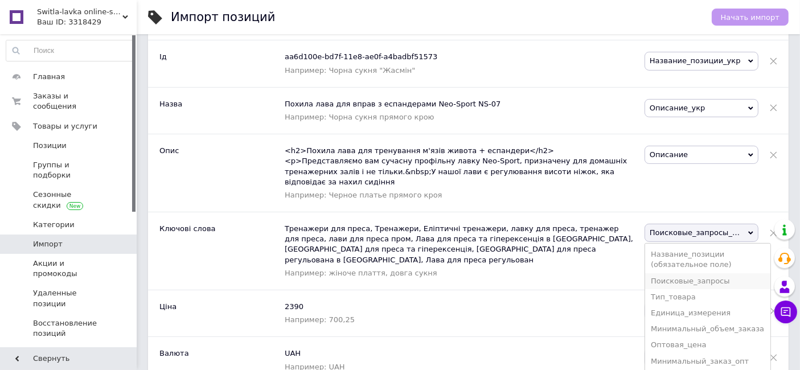
click at [714, 273] on li "Поисковые_запросы" at bounding box center [707, 281] width 125 height 16
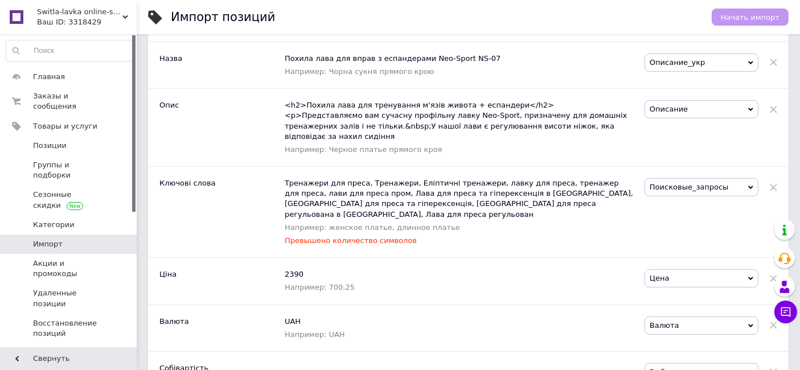
scroll to position [506, 0]
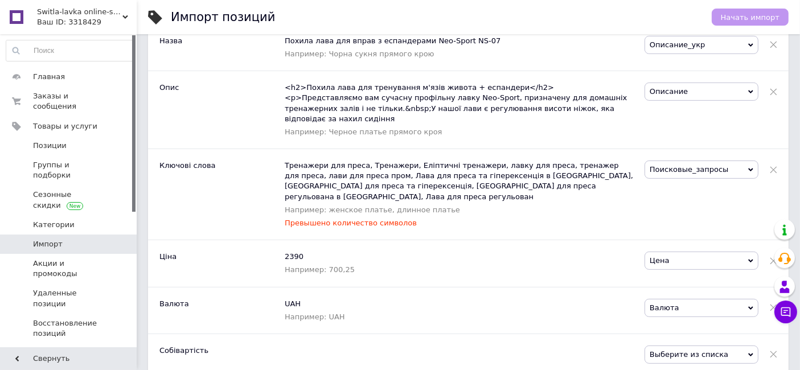
click at [504, 163] on div "Тренажери для преса, Тренажери, Еліптичні тренажери, лавку для преса, тренажер …" at bounding box center [465, 194] width 360 height 91
click at [714, 161] on span "Поисковые_запросы" at bounding box center [702, 170] width 114 height 18
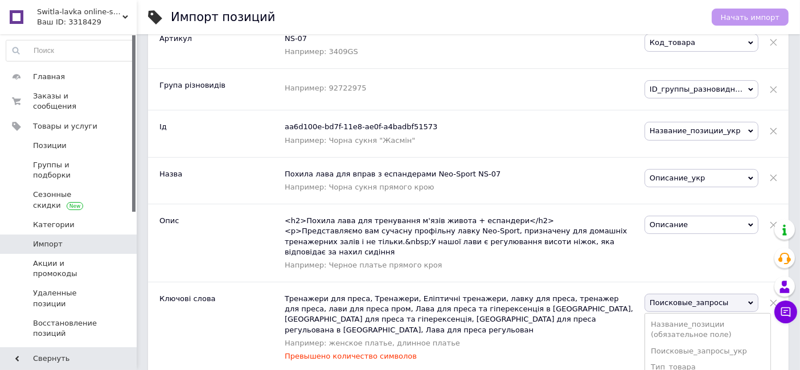
scroll to position [442, 0]
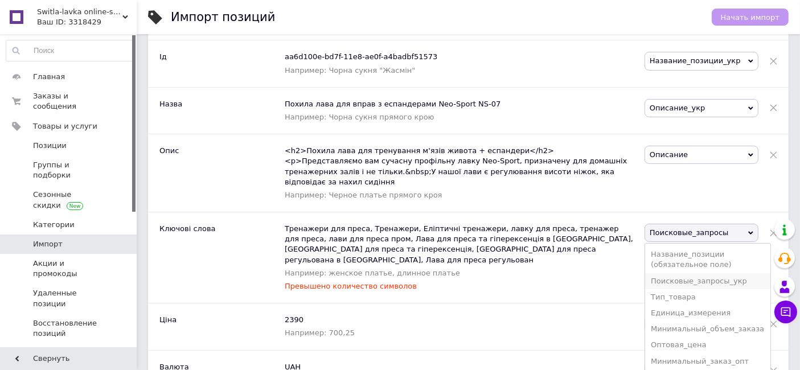
click at [729, 273] on li "Поисковые_запросы_укр" at bounding box center [707, 281] width 125 height 16
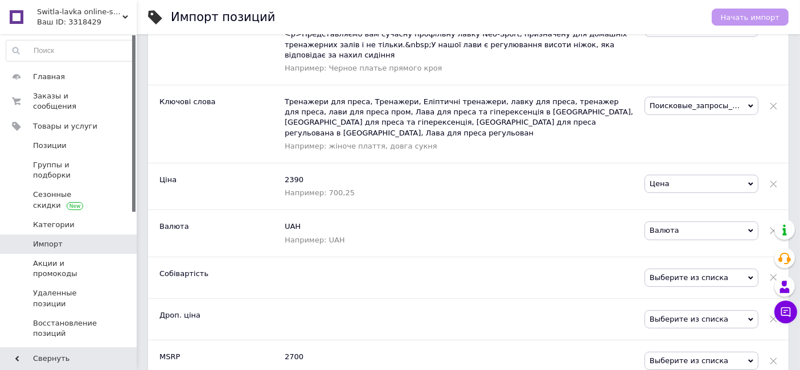
scroll to position [633, 0]
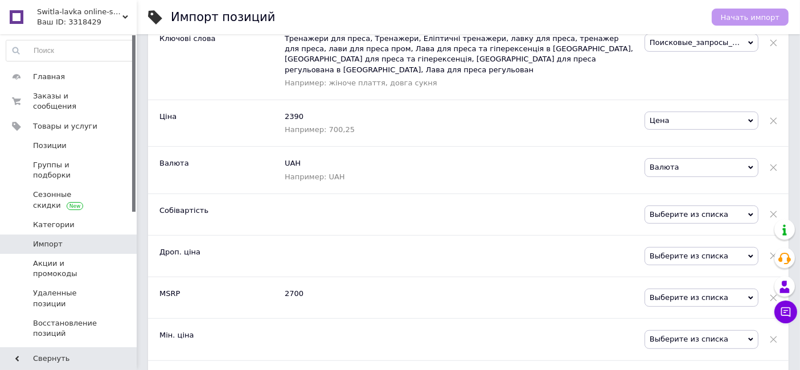
click at [691, 206] on span "Выберите из списка" at bounding box center [702, 215] width 114 height 18
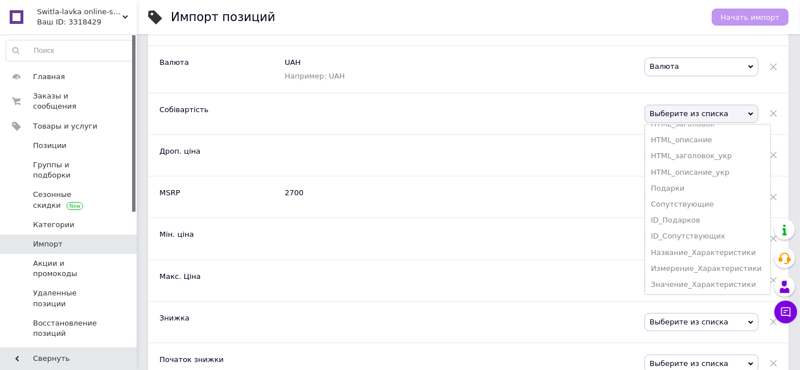
scroll to position [759, 0]
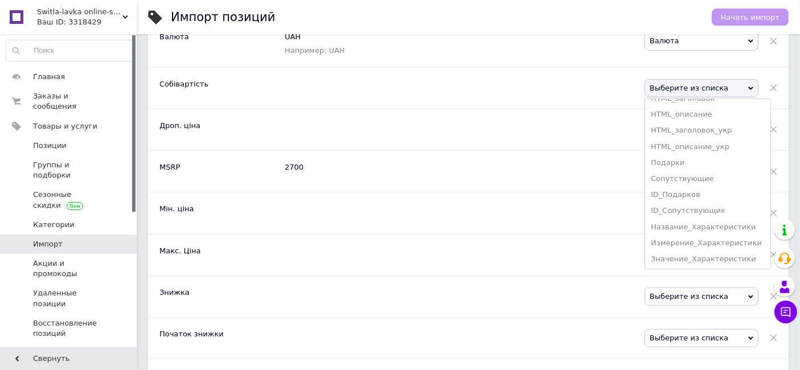
click at [552, 276] on div at bounding box center [465, 296] width 360 height 41
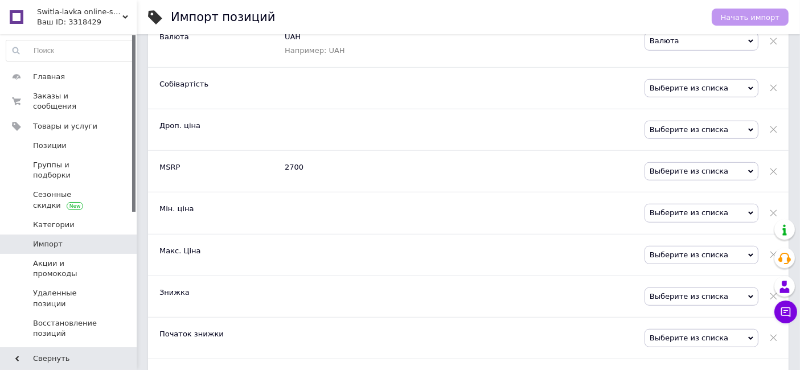
scroll to position [949, 0]
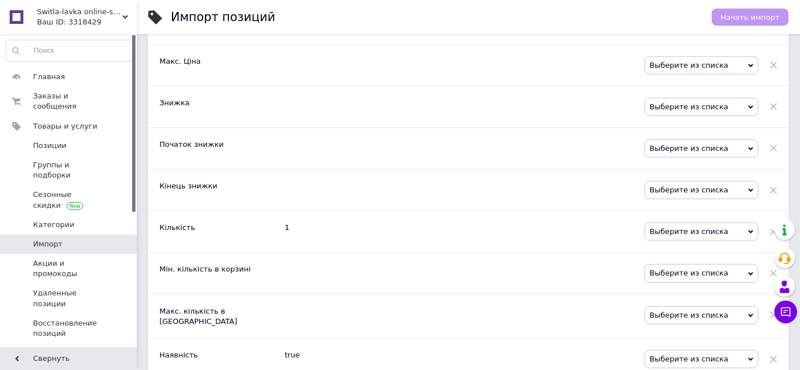
click at [721, 223] on span "Выберите из списка" at bounding box center [702, 232] width 114 height 18
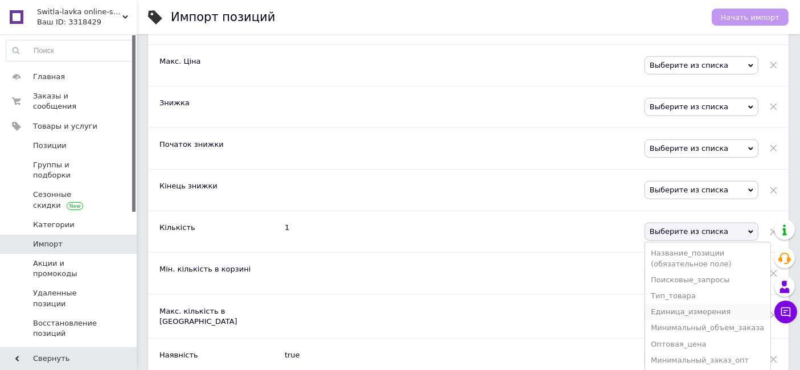
click at [709, 304] on li "Единица_измерения" at bounding box center [707, 312] width 125 height 16
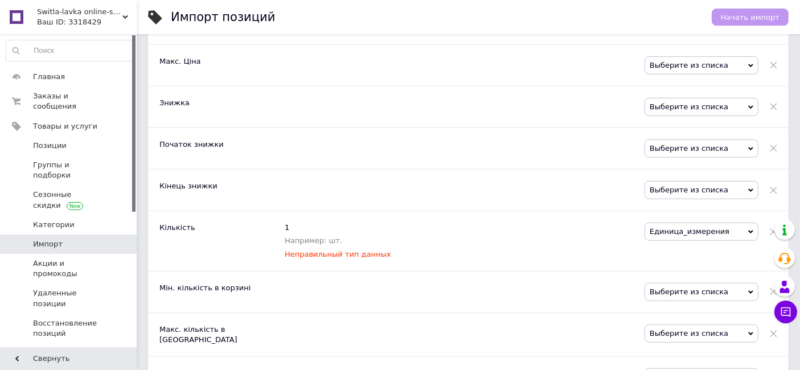
click at [699, 223] on span "Единица_измерения" at bounding box center [702, 232] width 114 height 18
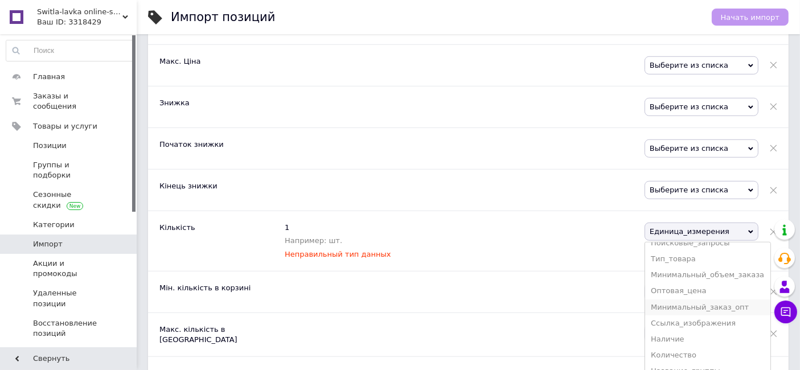
scroll to position [63, 0]
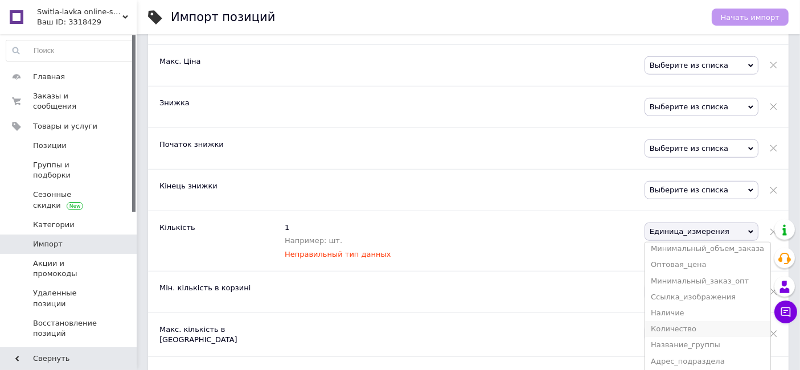
click at [693, 321] on li "Количество" at bounding box center [707, 329] width 125 height 16
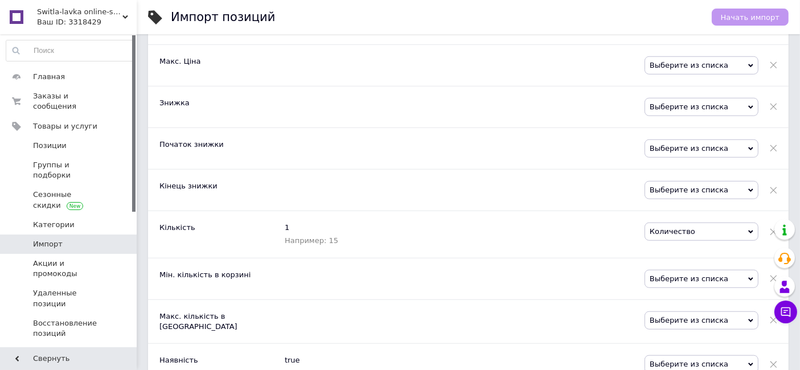
click at [687, 270] on span "Выберите из списка" at bounding box center [702, 279] width 114 height 18
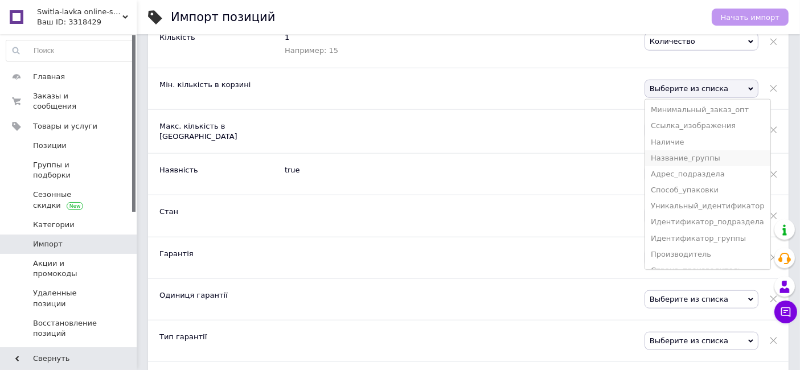
scroll to position [44, 0]
click at [715, 165] on li "Минимальный_заказ_опт" at bounding box center [707, 173] width 125 height 16
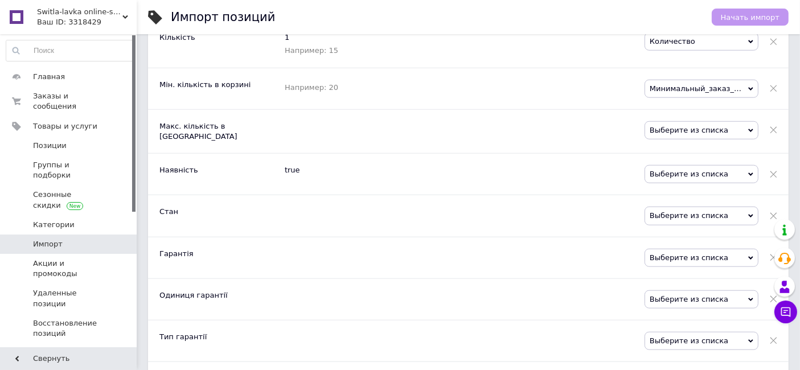
click at [696, 207] on span "Выберите из списка" at bounding box center [702, 216] width 114 height 18
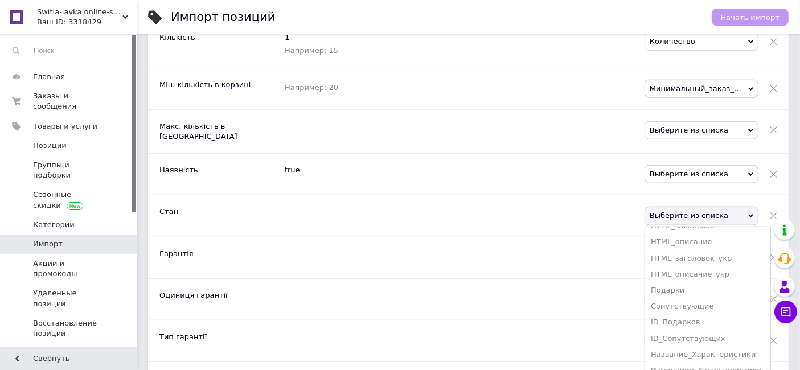
scroll to position [1202, 0]
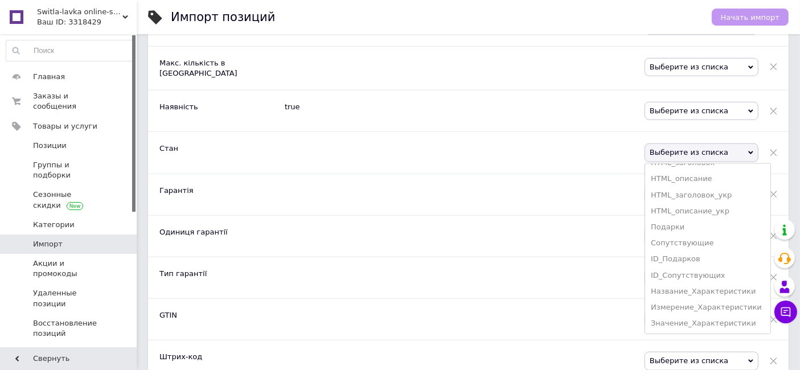
click at [585, 299] on div at bounding box center [465, 319] width 360 height 41
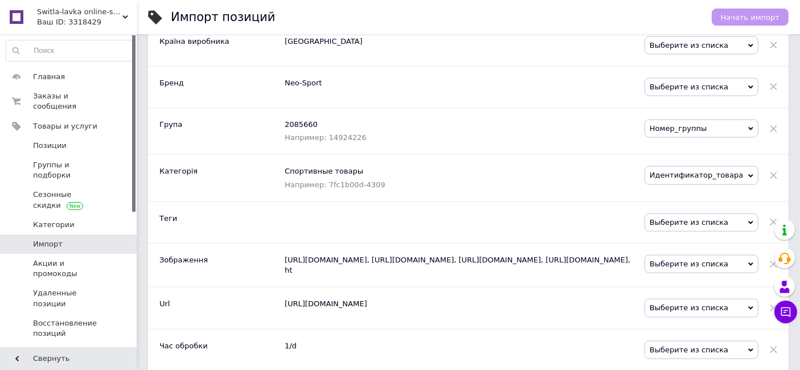
scroll to position [1644, 0]
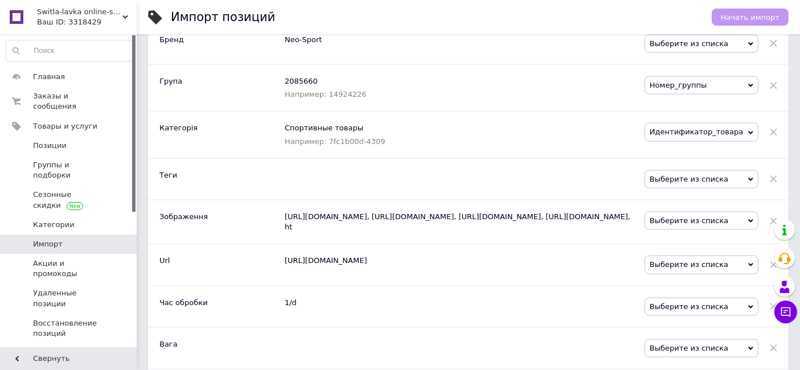
click at [703, 212] on span "Выберите из списка" at bounding box center [702, 221] width 114 height 18
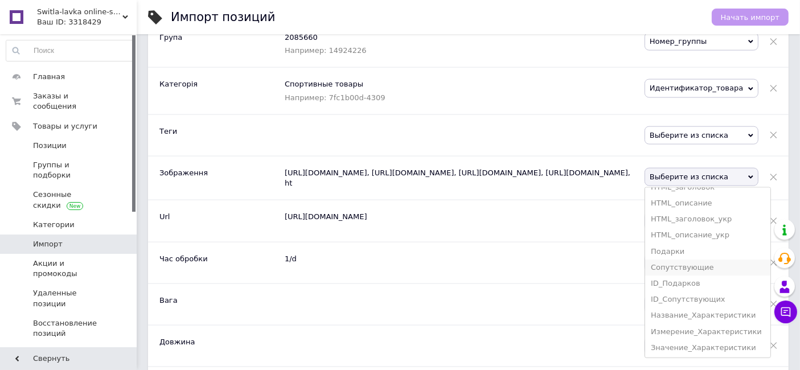
scroll to position [1708, 0]
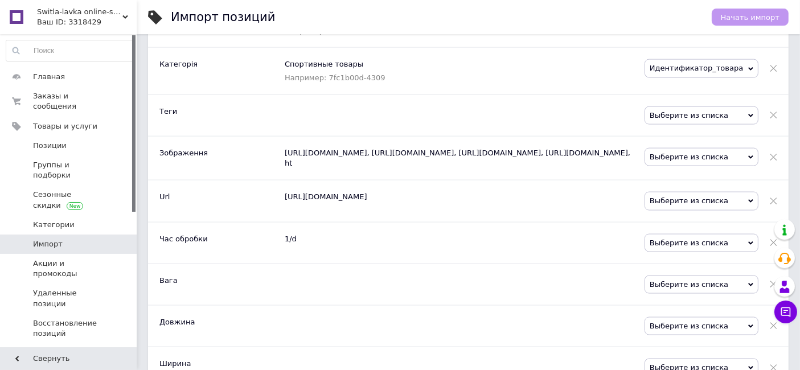
click at [511, 281] on div at bounding box center [465, 284] width 360 height 41
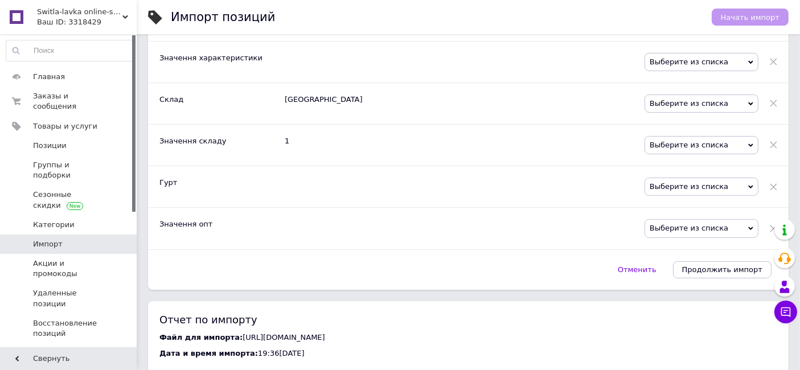
scroll to position [4555, 0]
click at [738, 266] on span "Продолжить импорт" at bounding box center [722, 270] width 80 height 9
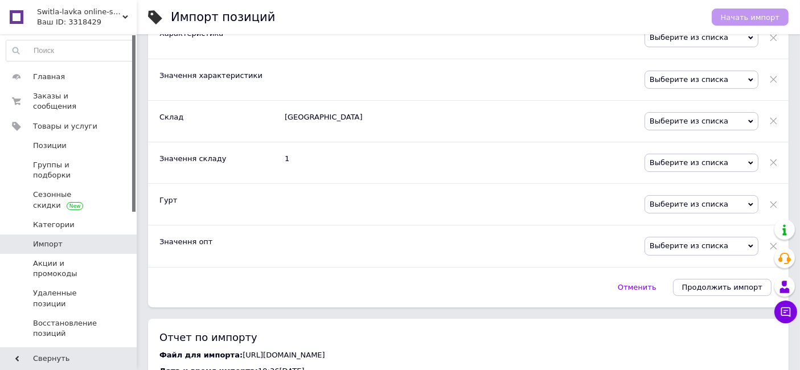
scroll to position [4525, 0]
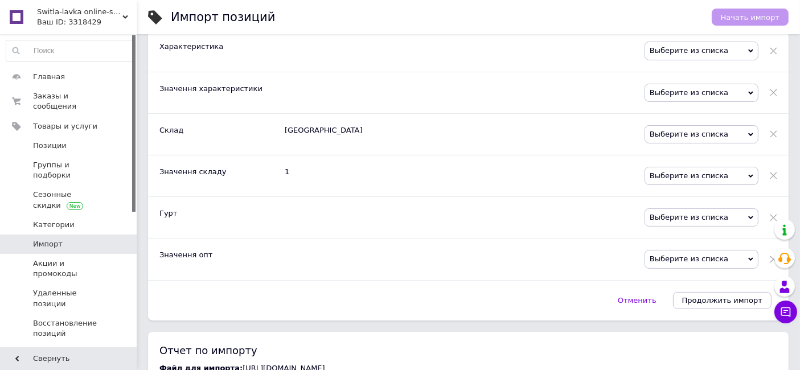
click at [695, 250] on span "Выберите из списка" at bounding box center [702, 259] width 114 height 18
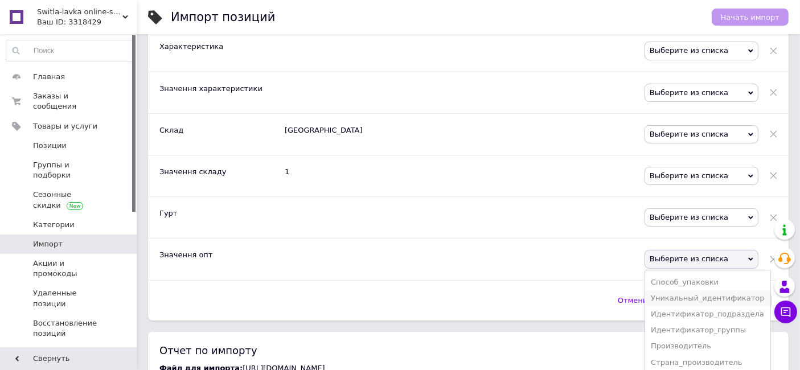
scroll to position [190, 0]
click at [591, 292] on div "Отменить   Продолжить импорт" at bounding box center [468, 300] width 618 height 17
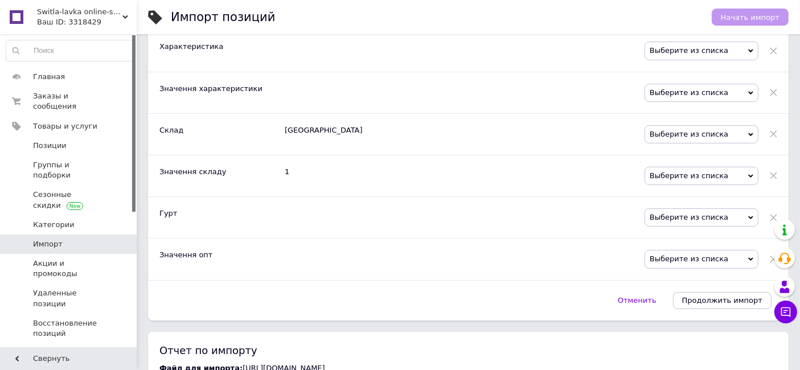
click at [705, 167] on span "Выберите из списка" at bounding box center [702, 176] width 114 height 18
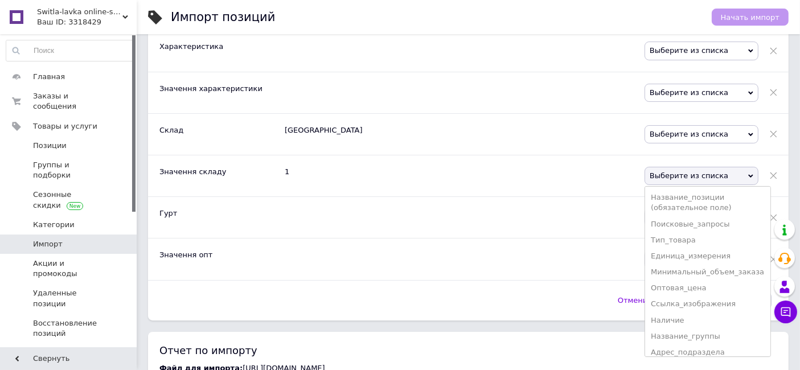
click at [705, 167] on span "Выберите из списка" at bounding box center [702, 176] width 114 height 18
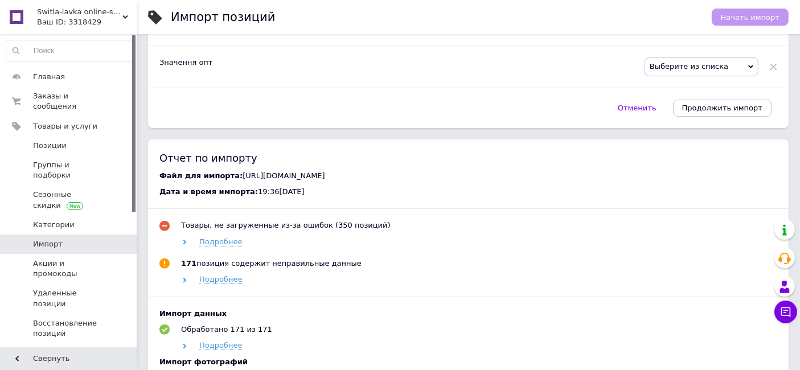
scroll to position [4682, 0]
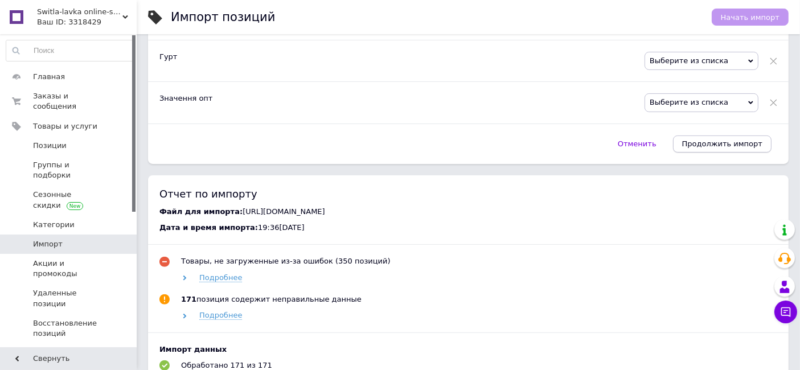
click at [737, 139] on span "Продолжить импорт" at bounding box center [722, 143] width 80 height 9
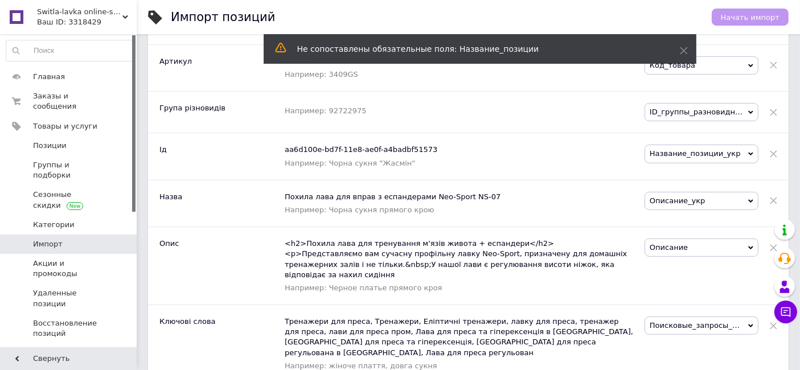
scroll to position [351, 0]
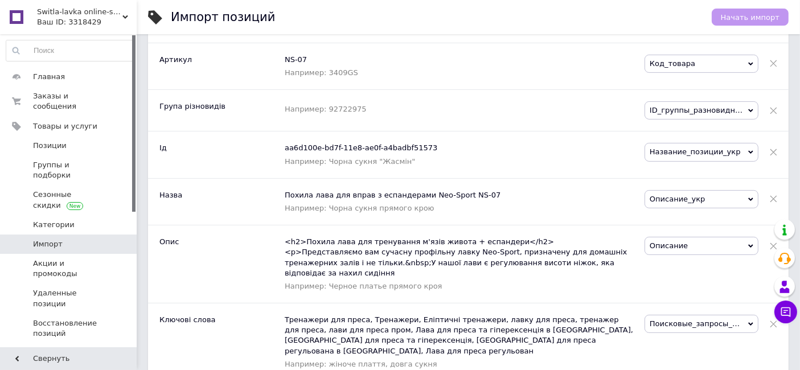
click at [703, 190] on span "Описание_укр" at bounding box center [702, 199] width 114 height 18
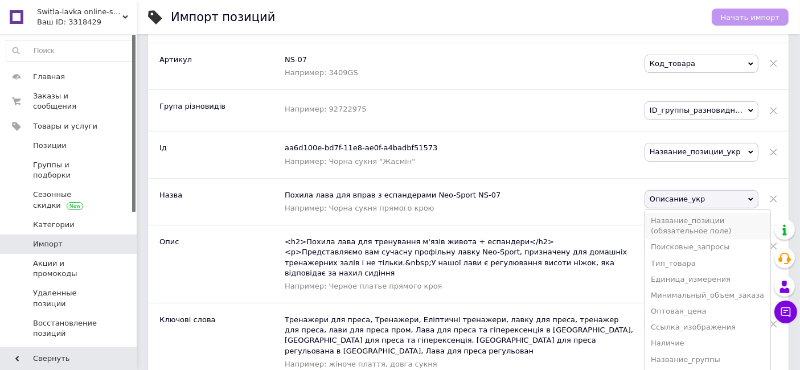
click at [712, 215] on li "Название_позиции (обязательное поле)" at bounding box center [707, 226] width 125 height 26
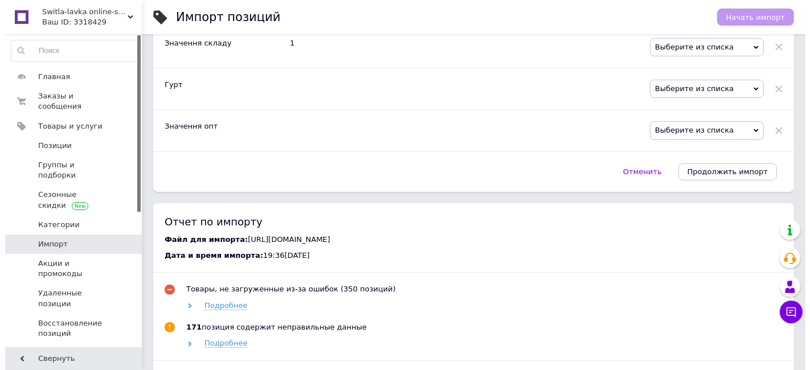
scroll to position [4648, 0]
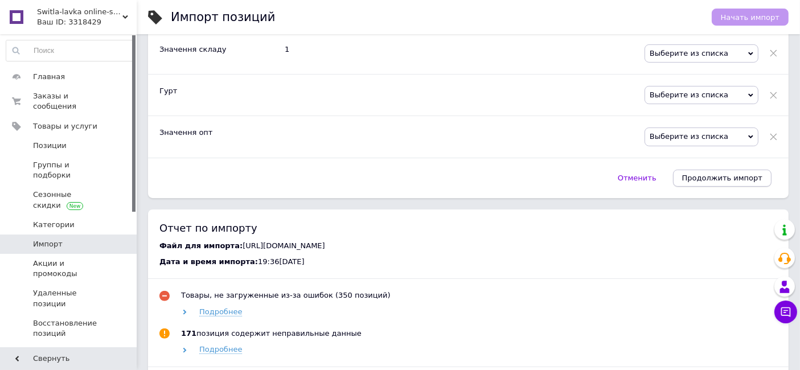
click at [717, 174] on span "Продолжить импорт" at bounding box center [722, 178] width 80 height 9
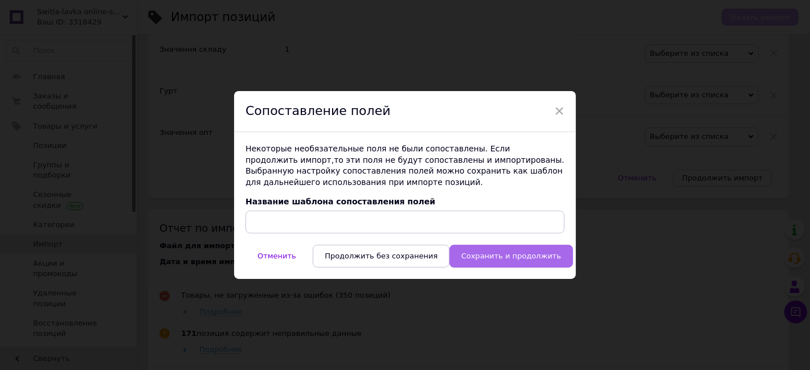
click at [524, 257] on span "Сохранить и продолжить" at bounding box center [511, 256] width 100 height 9
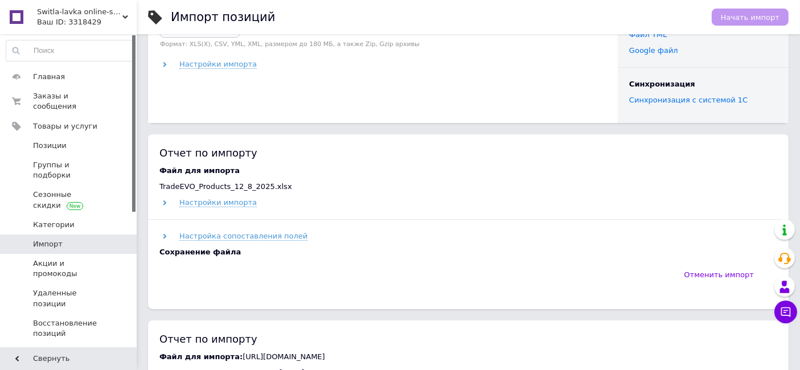
scroll to position [126, 0]
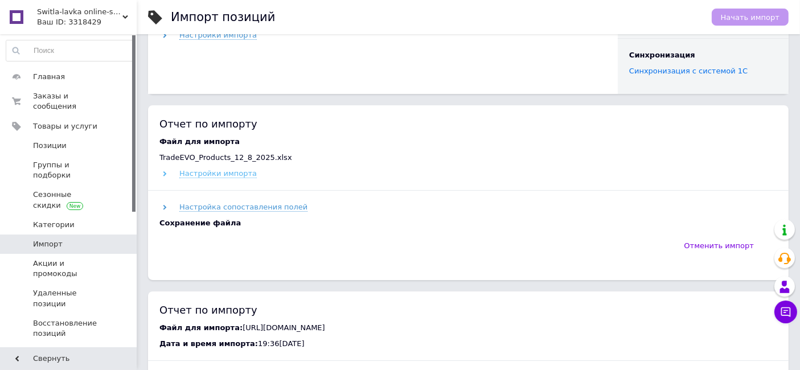
click at [163, 175] on use at bounding box center [164, 173] width 3 height 5
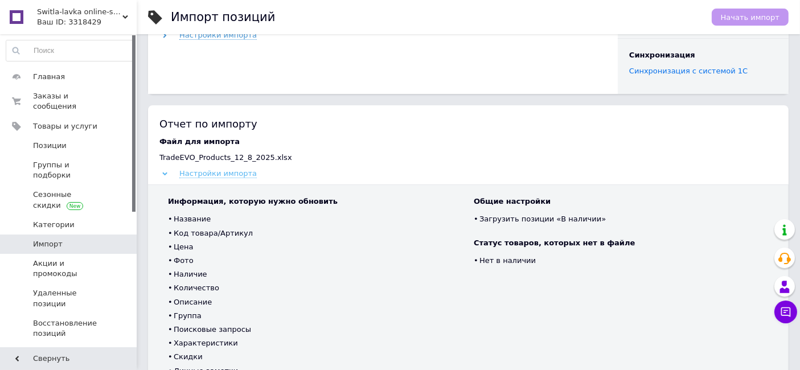
click at [166, 174] on icon at bounding box center [164, 173] width 5 height 5
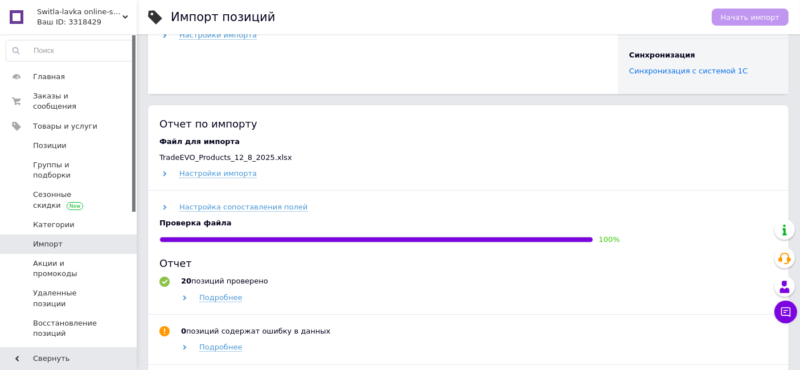
click at [455, 297] on div "Подробнее" at bounding box center [478, 298] width 598 height 10
click at [209, 301] on span "Подробнее" at bounding box center [220, 297] width 43 height 9
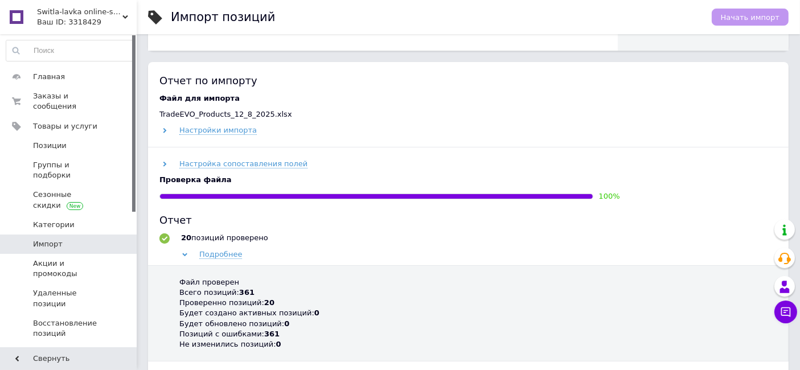
scroll to position [190, 0]
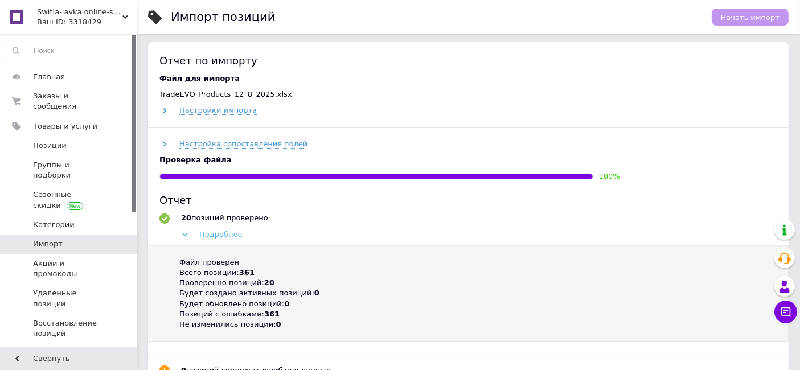
click at [187, 235] on icon at bounding box center [184, 234] width 5 height 5
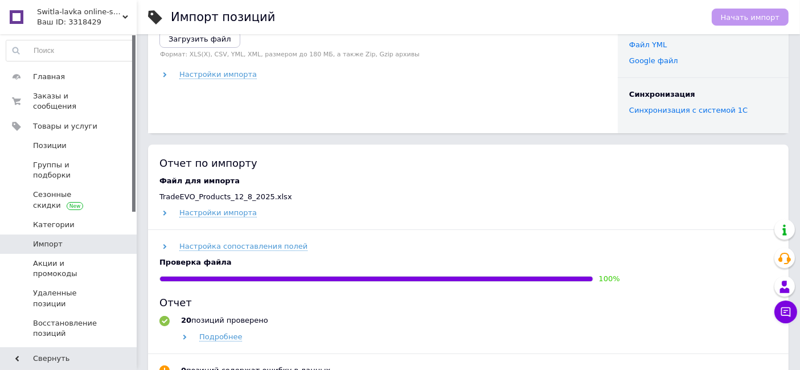
scroll to position [63, 0]
